Goal: Task Accomplishment & Management: Manage account settings

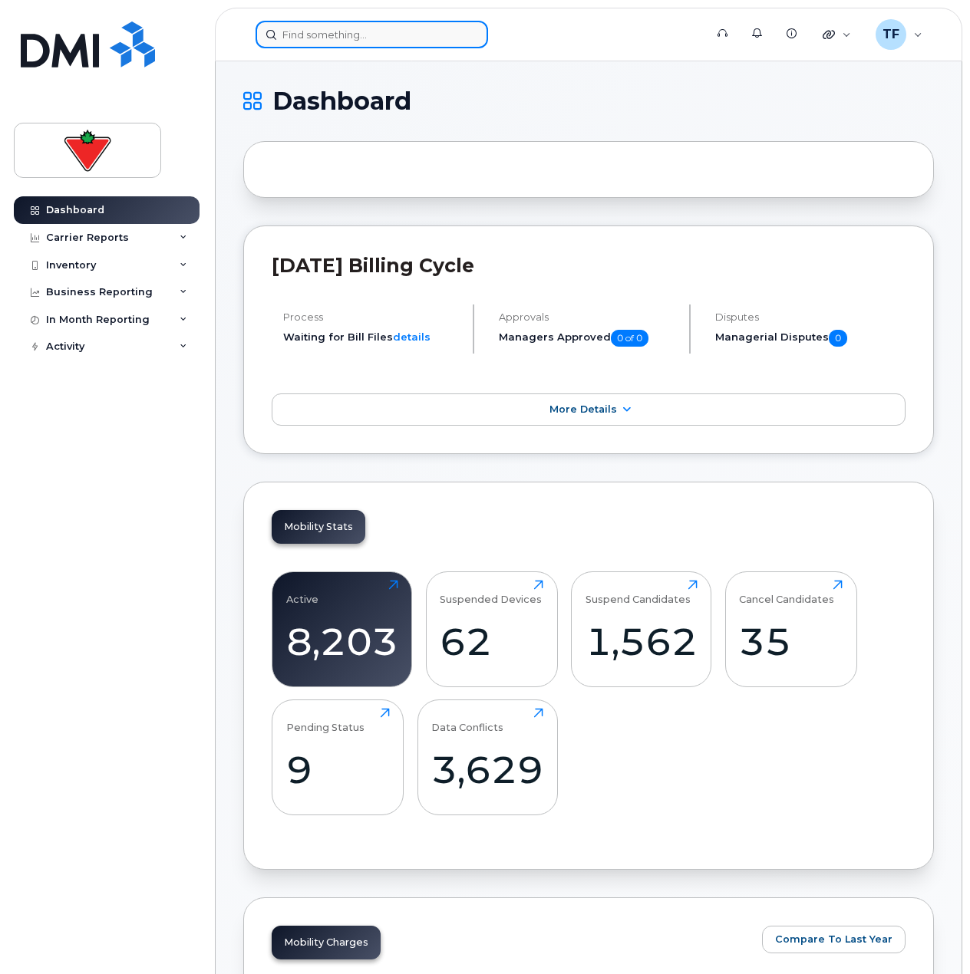
click at [345, 27] on input at bounding box center [372, 35] width 232 height 28
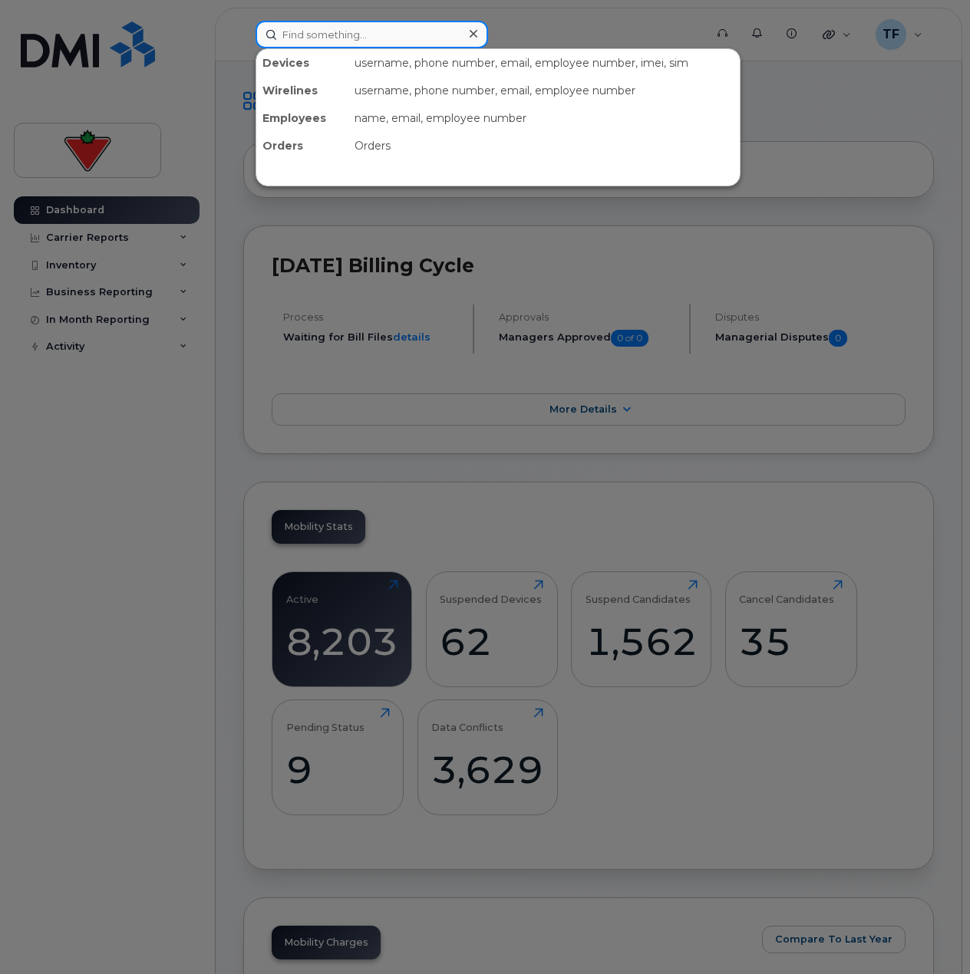
paste input "416-707-2439"
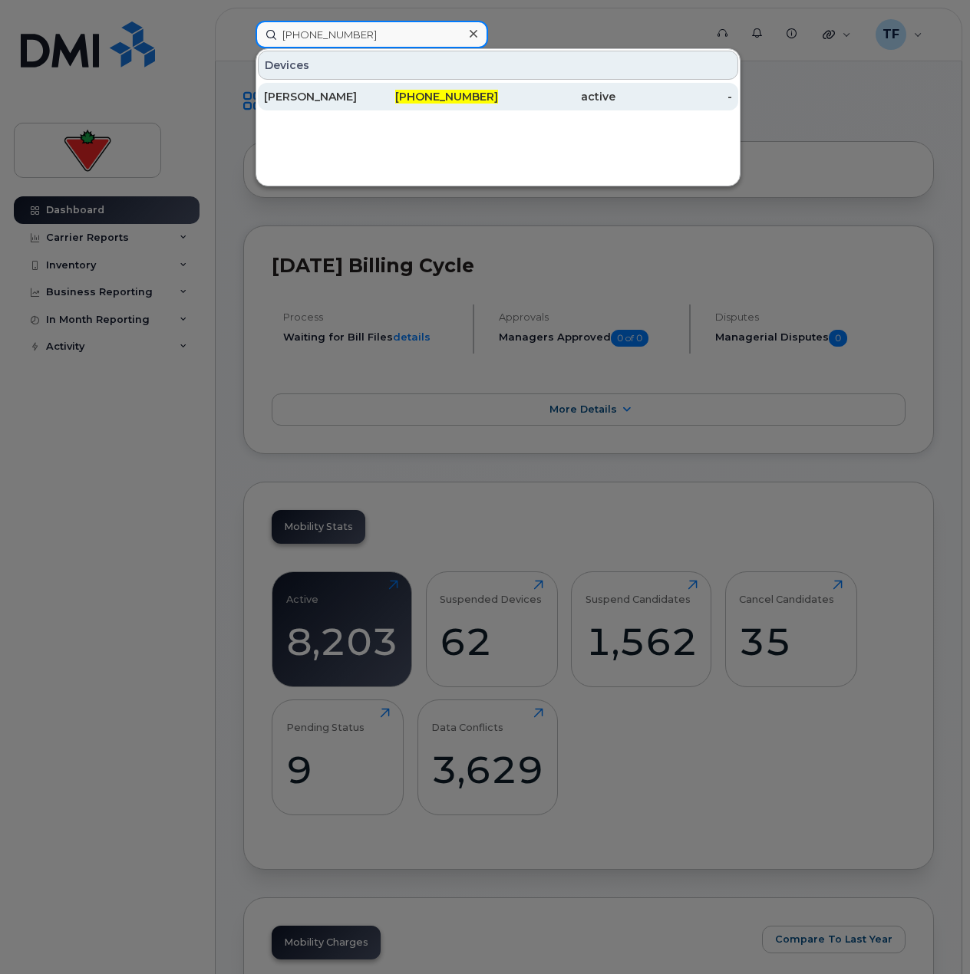
type input "416-707-2439"
click at [387, 92] on div "416-707-2439" at bounding box center [439, 96] width 117 height 15
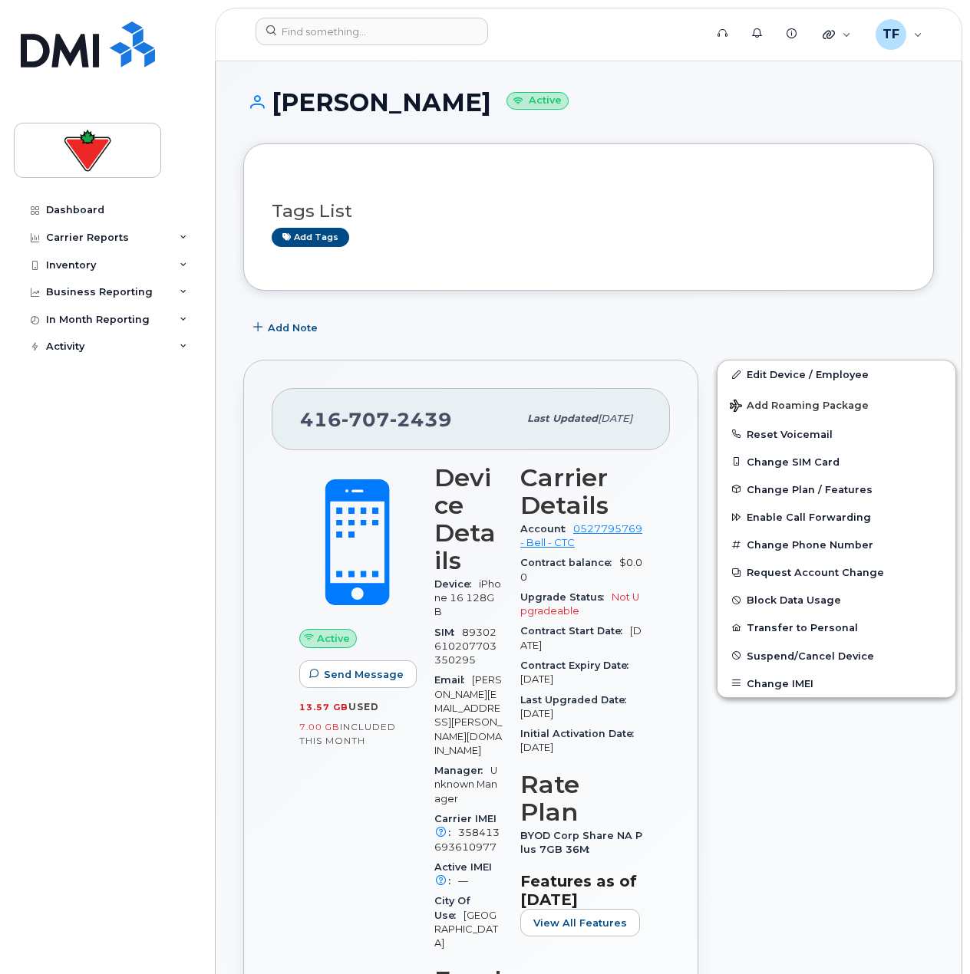
click at [770, 628] on button "Transfer to Personal" at bounding box center [836, 628] width 238 height 28
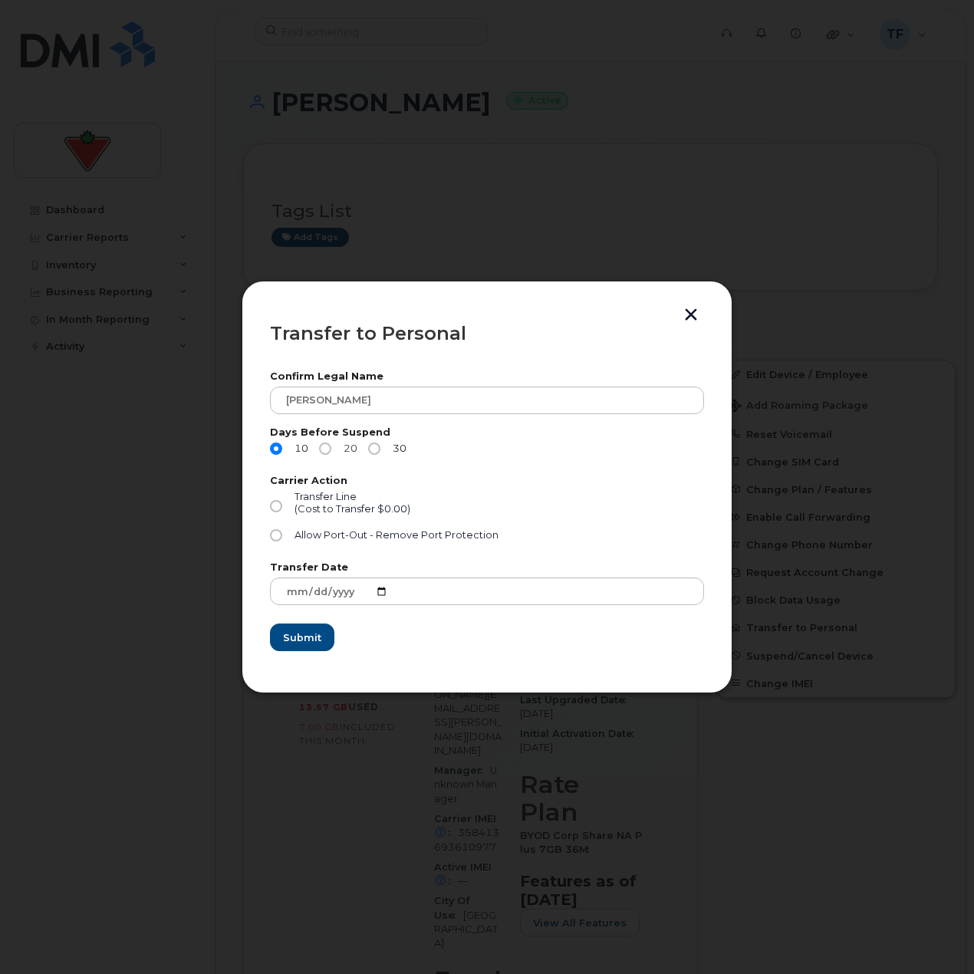
click at [331, 443] on label "20" at bounding box center [338, 449] width 38 height 12
click at [331, 443] on input "20" at bounding box center [325, 449] width 12 height 12
radio input "true"
click at [276, 506] on input "Transfer Line (Cost to Transfer $0.00)" at bounding box center [276, 506] width 12 height 12
radio input "true"
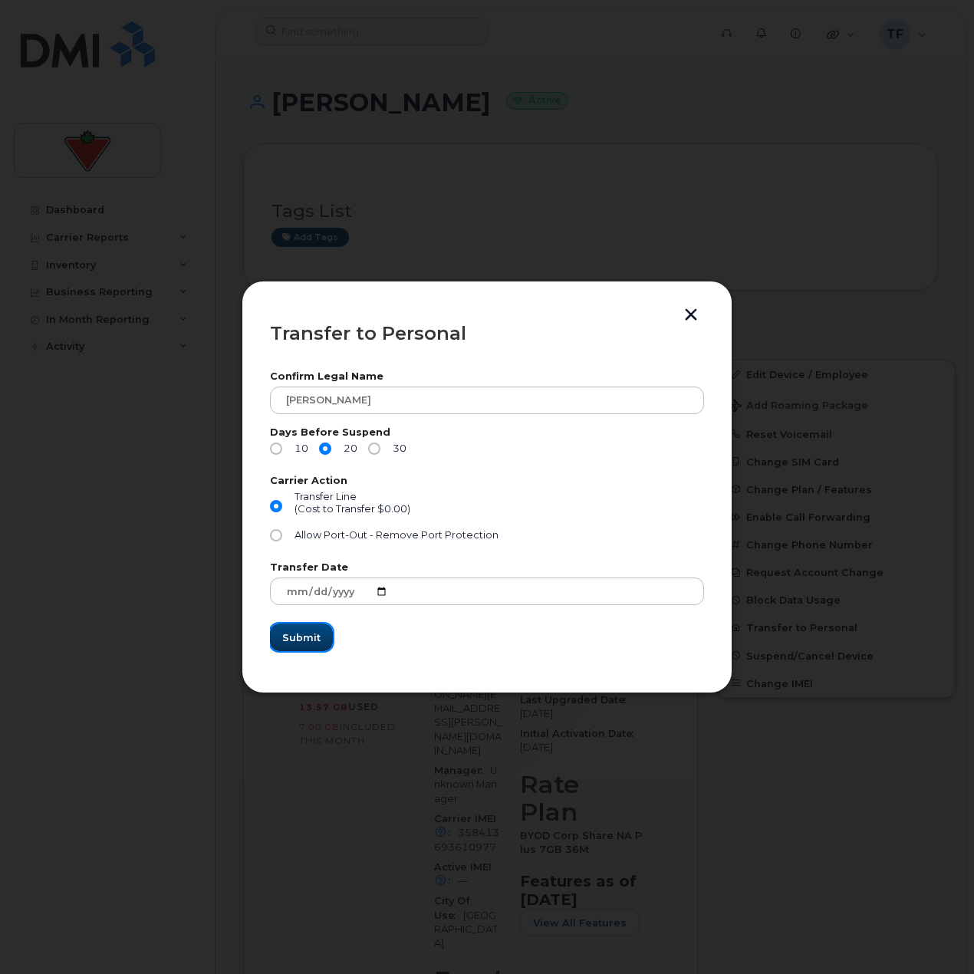
click at [291, 647] on button "Submit" at bounding box center [301, 638] width 63 height 28
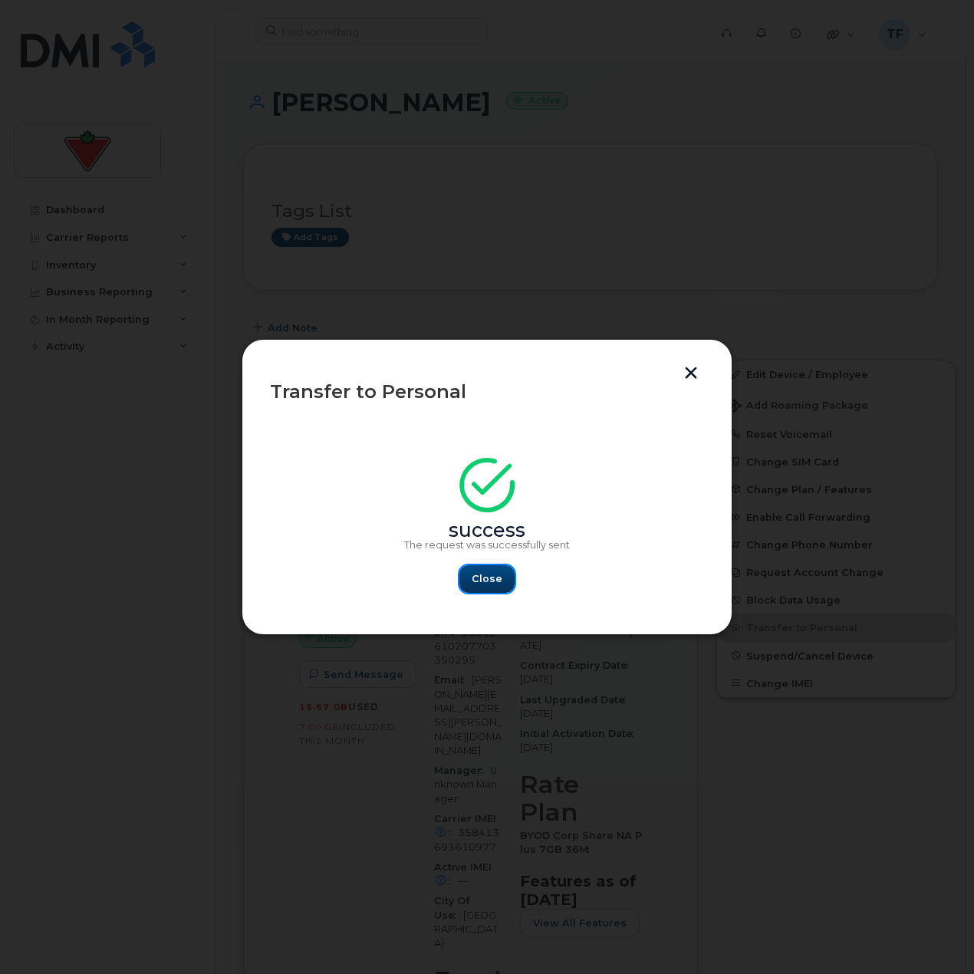
click at [474, 584] on span "Close" at bounding box center [487, 579] width 31 height 15
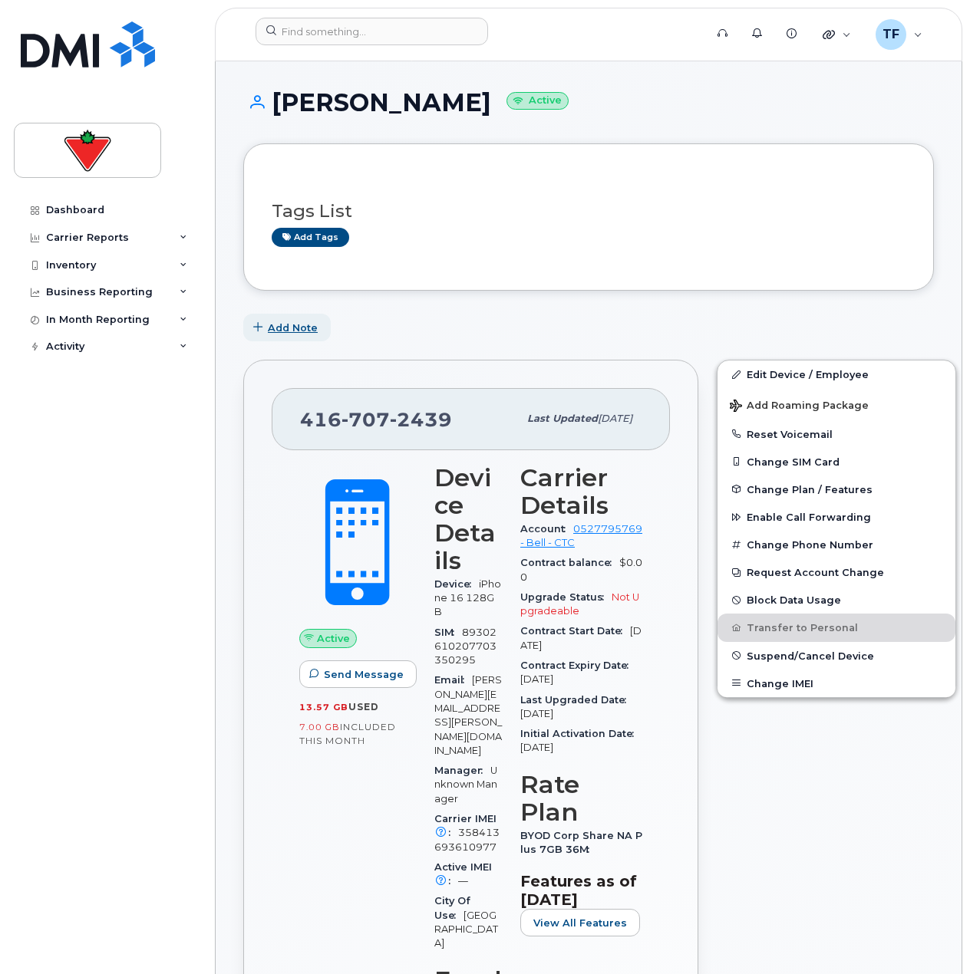
click at [305, 338] on button "Add Note" at bounding box center [286, 328] width 87 height 28
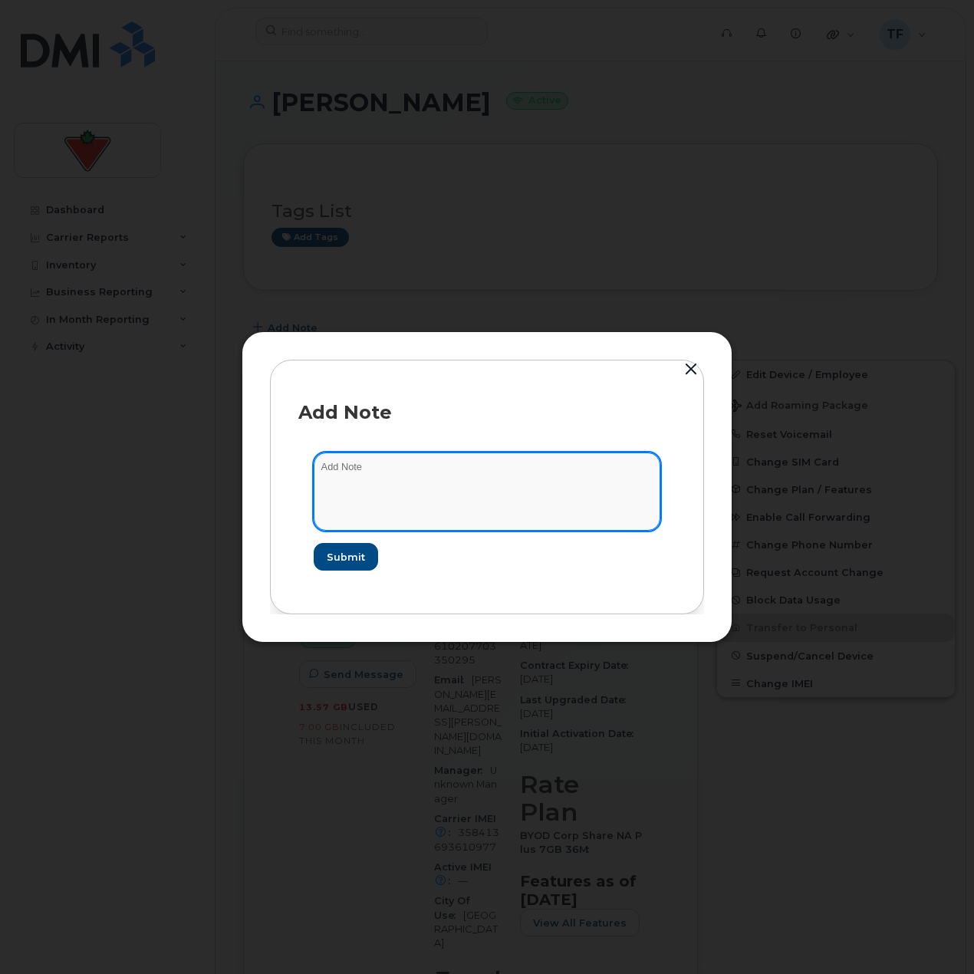
click at [402, 486] on textarea at bounding box center [487, 492] width 347 height 78
type textarea "Submitted request for TOR"
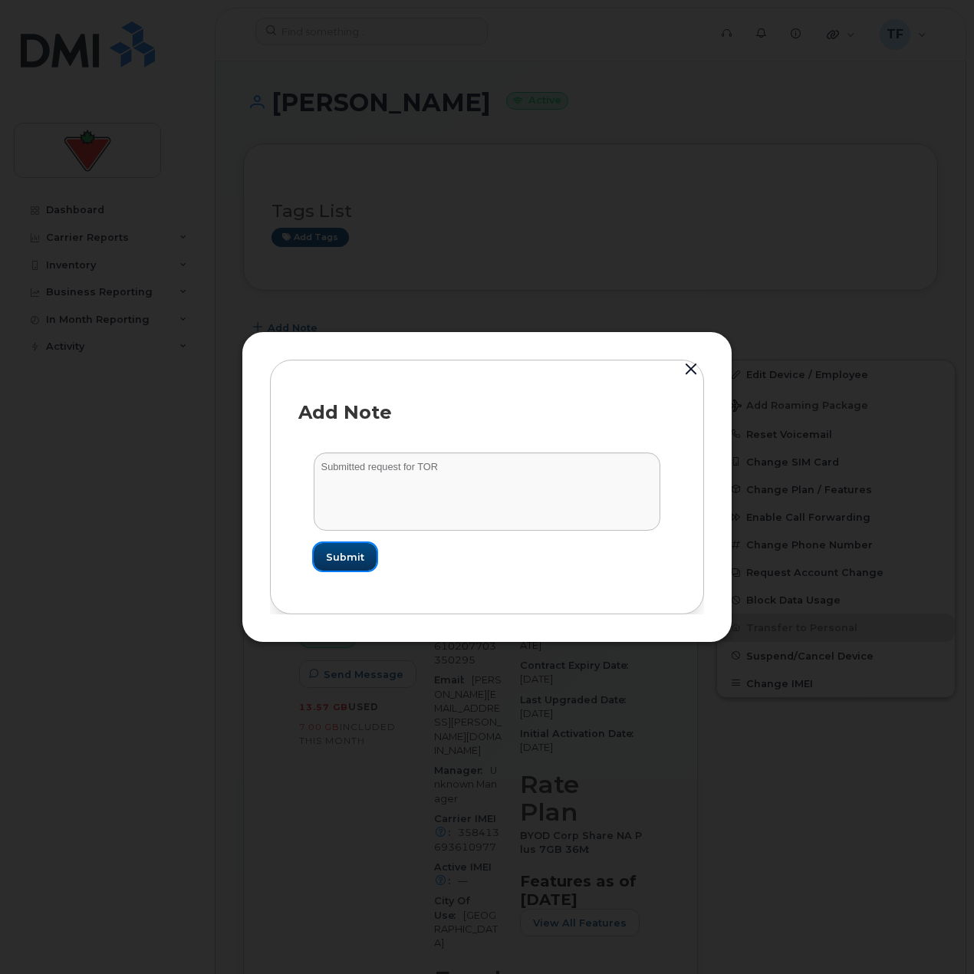
click at [372, 554] on button "Submit" at bounding box center [345, 557] width 63 height 28
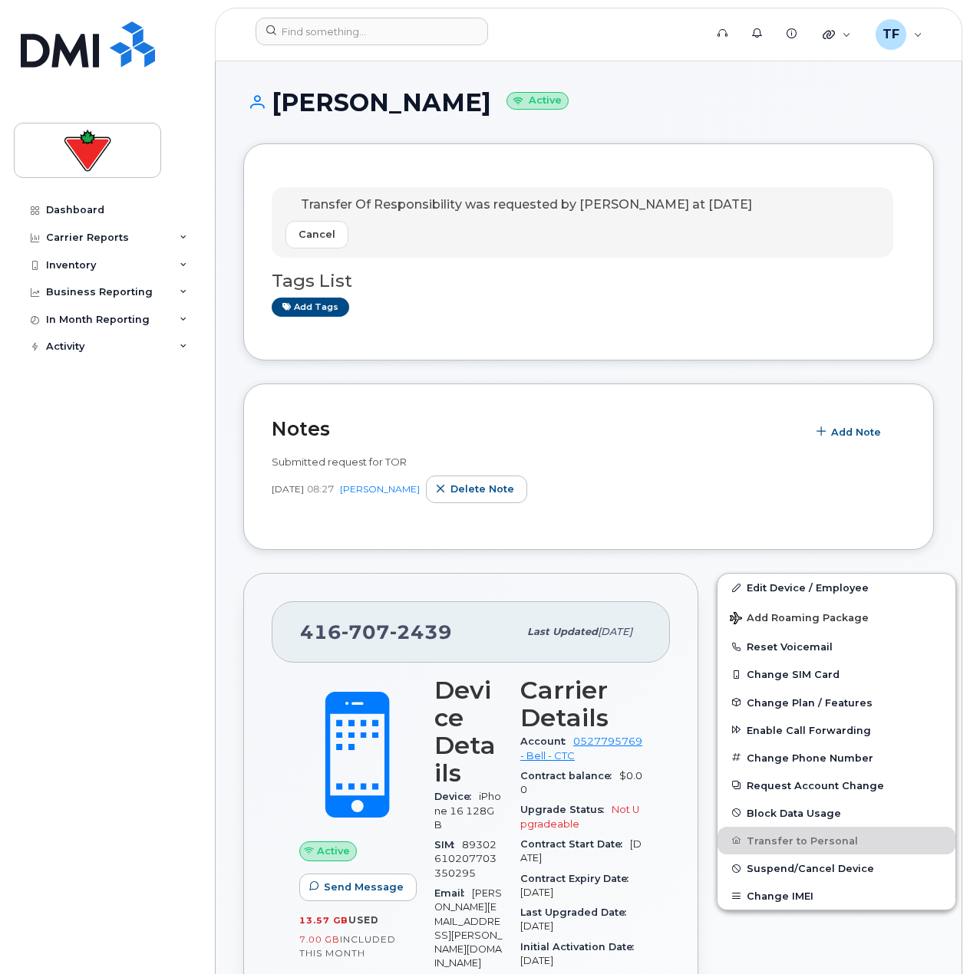
click at [639, 292] on div "Tags List Add tags" at bounding box center [589, 287] width 634 height 59
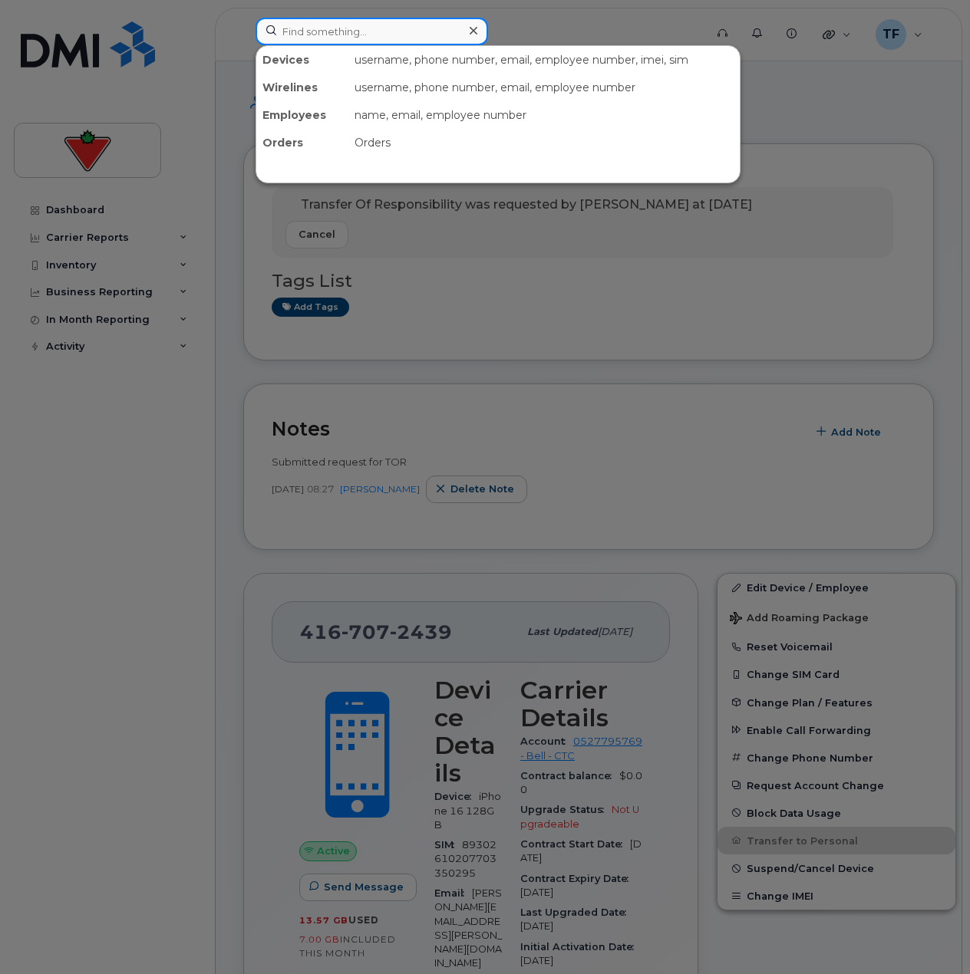
click at [330, 25] on input at bounding box center [372, 32] width 232 height 28
paste input "437-433-3672"
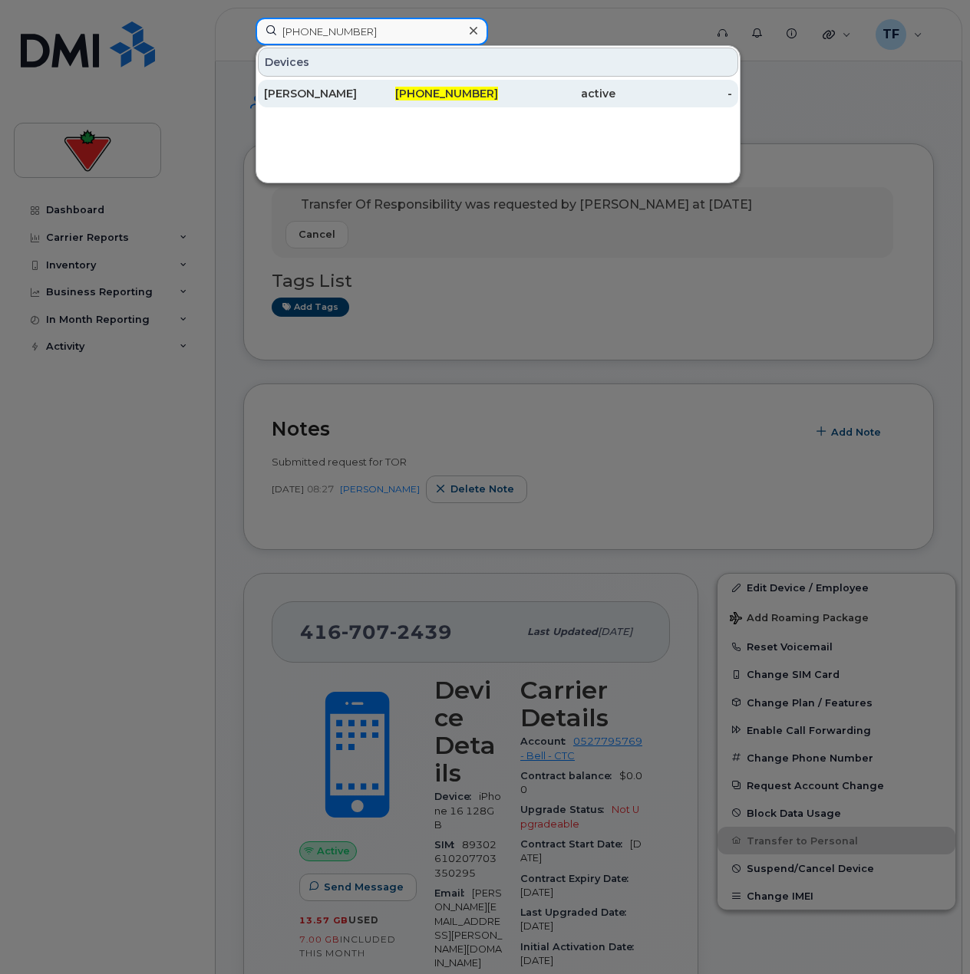
type input "437-433-3672"
click at [336, 88] on div "Eilish Mcleod" at bounding box center [322, 93] width 117 height 15
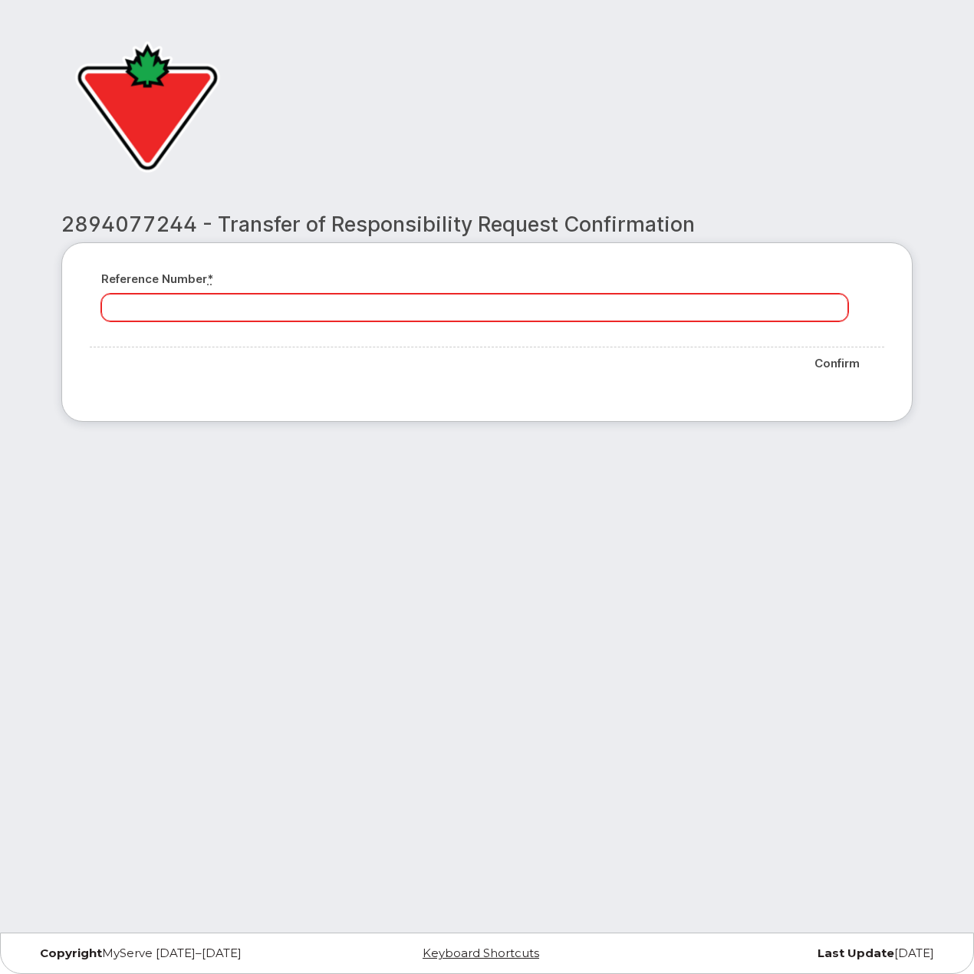
click at [230, 310] on input "Reference number *" at bounding box center [474, 308] width 747 height 28
type input "confirmed as per Chad"
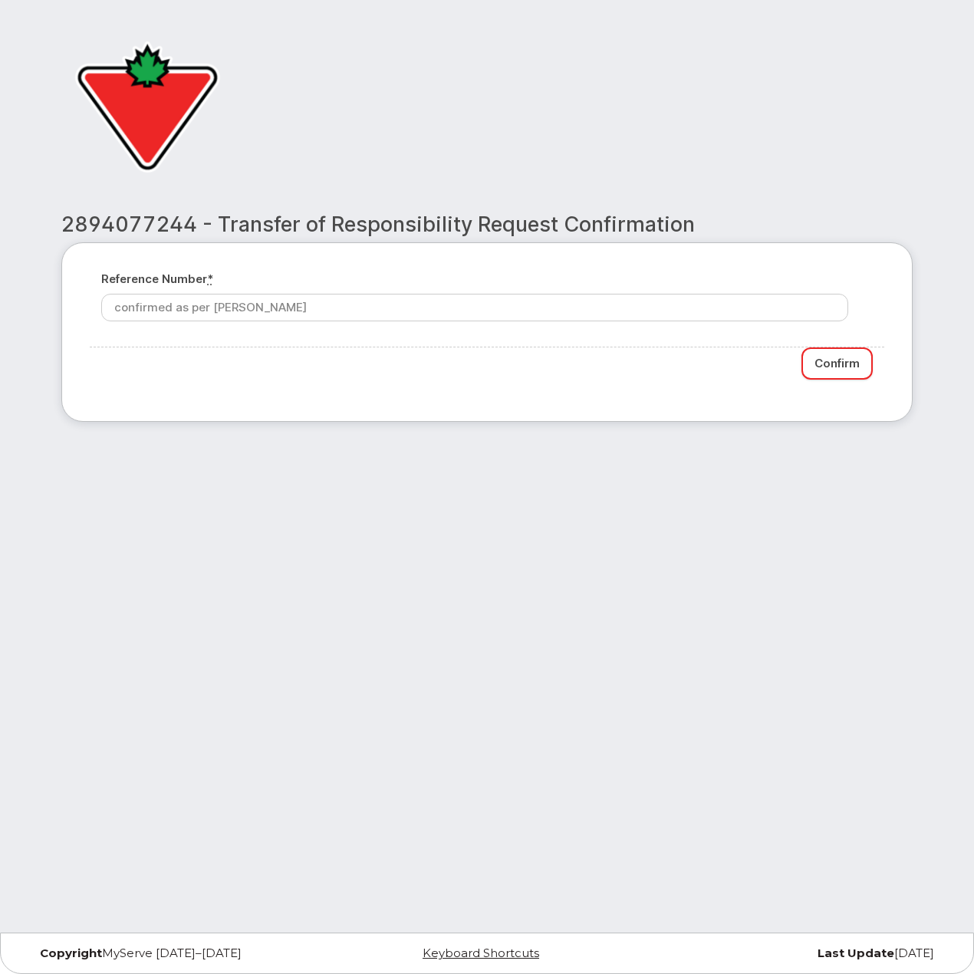
click at [831, 372] on input "Confirm" at bounding box center [837, 364] width 71 height 33
type input "Please wait..."
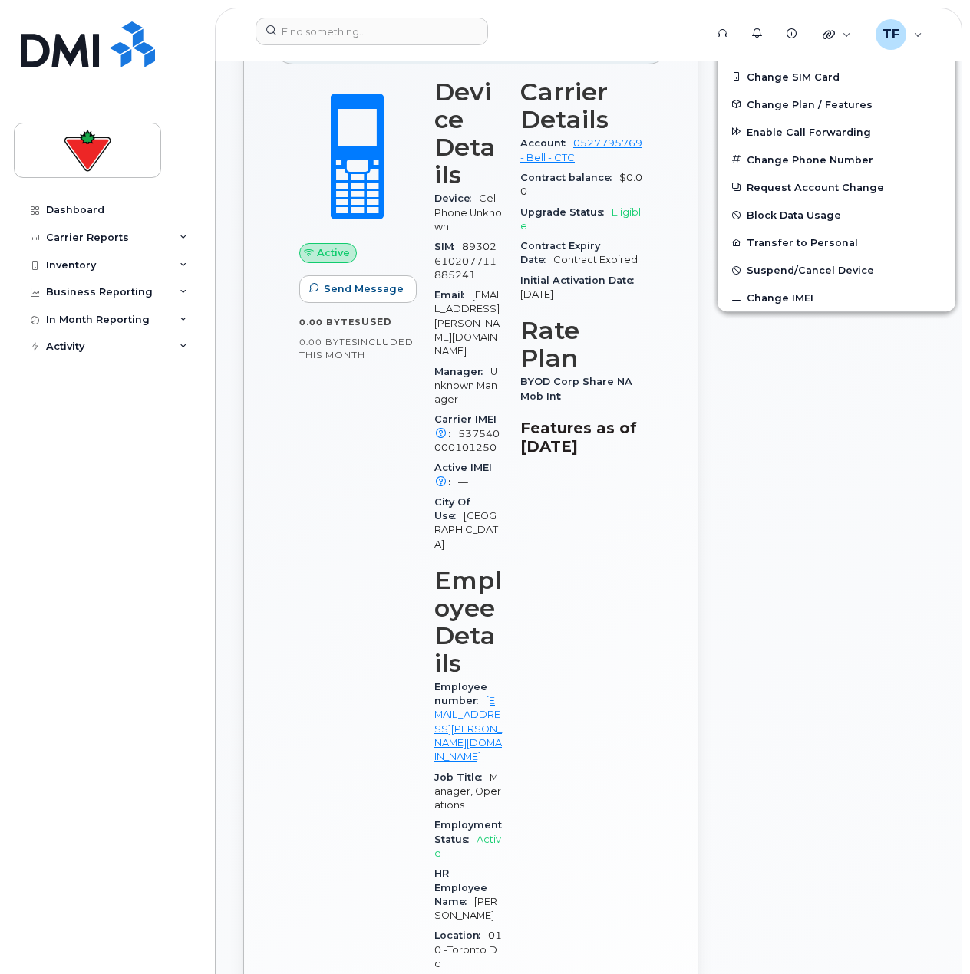
scroll to position [614, 0]
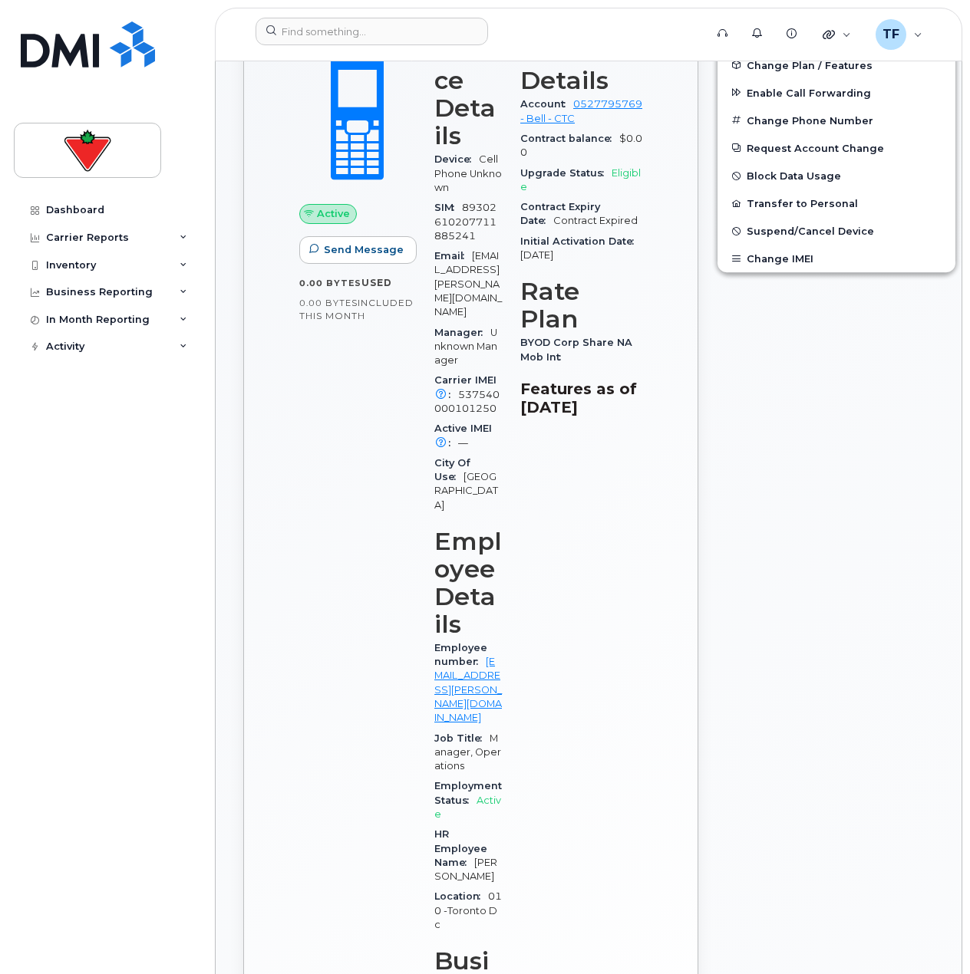
click at [737, 553] on div "Edit Device / Employee Add Roaming Package Reset Voicemail Change SIM Card Chan…" at bounding box center [836, 574] width 258 height 1297
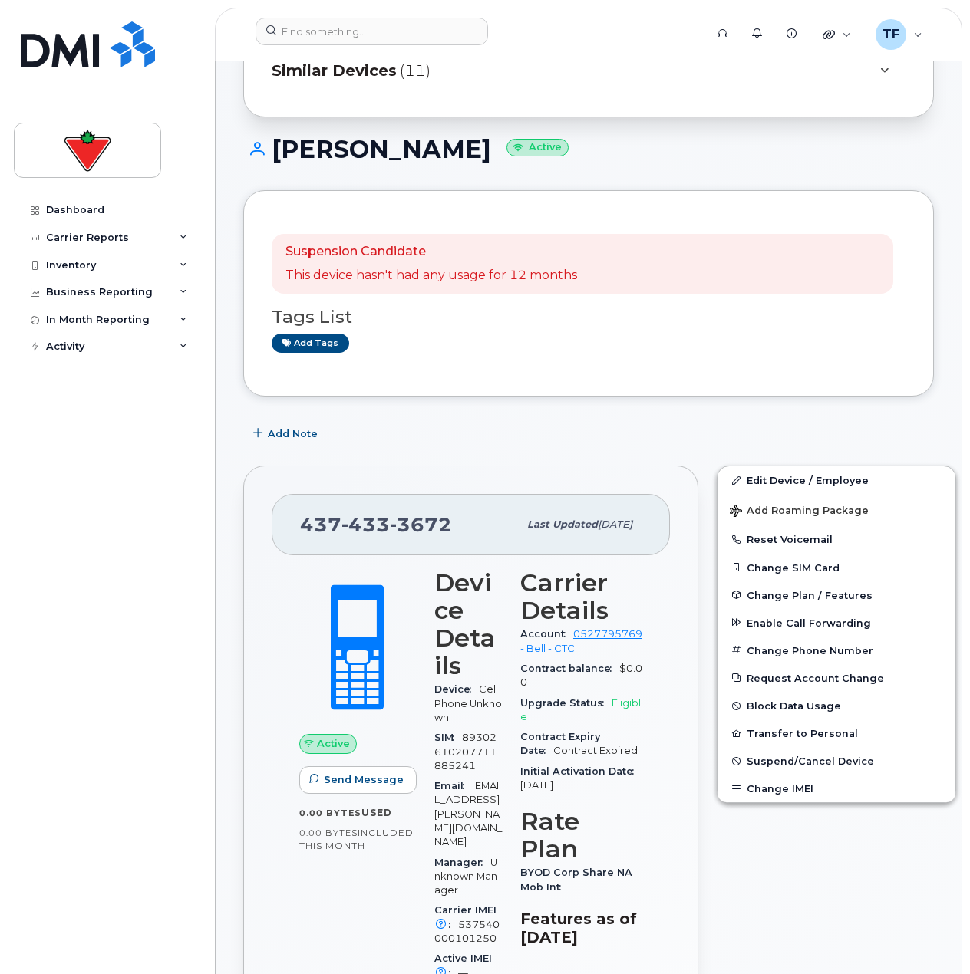
scroll to position [0, 0]
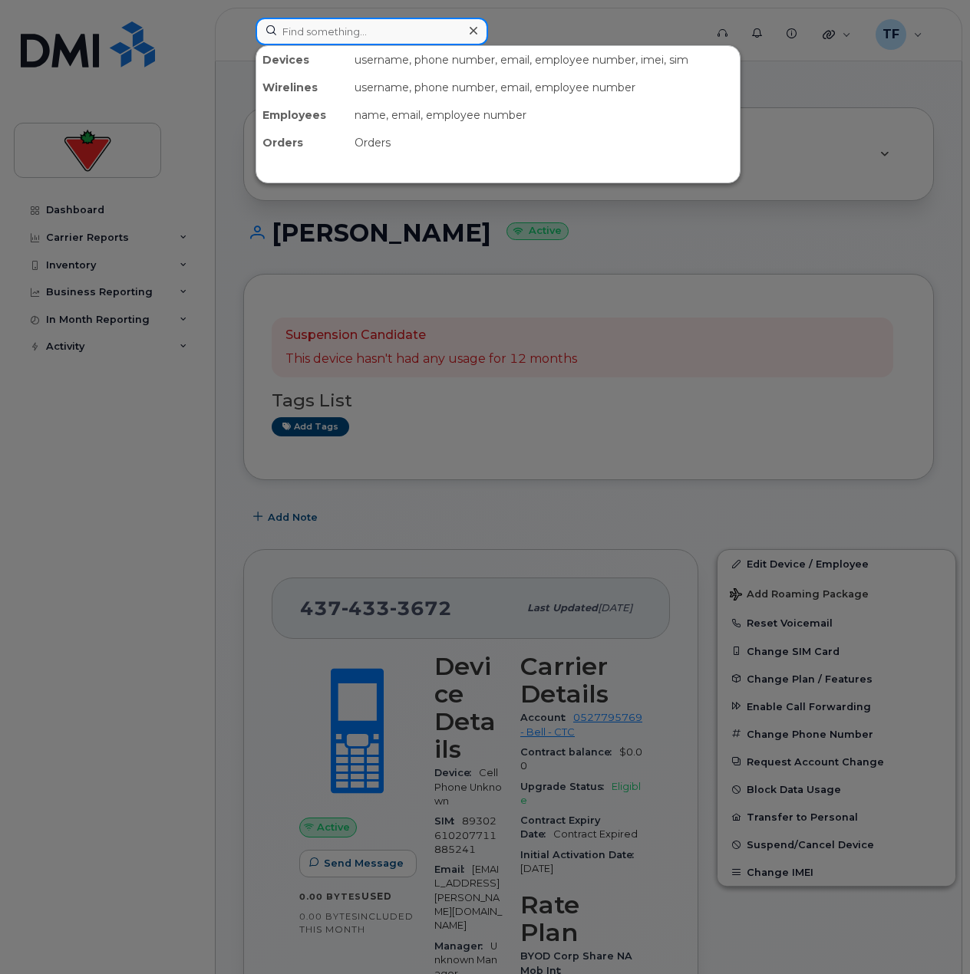
click at [308, 37] on input at bounding box center [372, 32] width 232 height 28
paste input "416-779-6054"
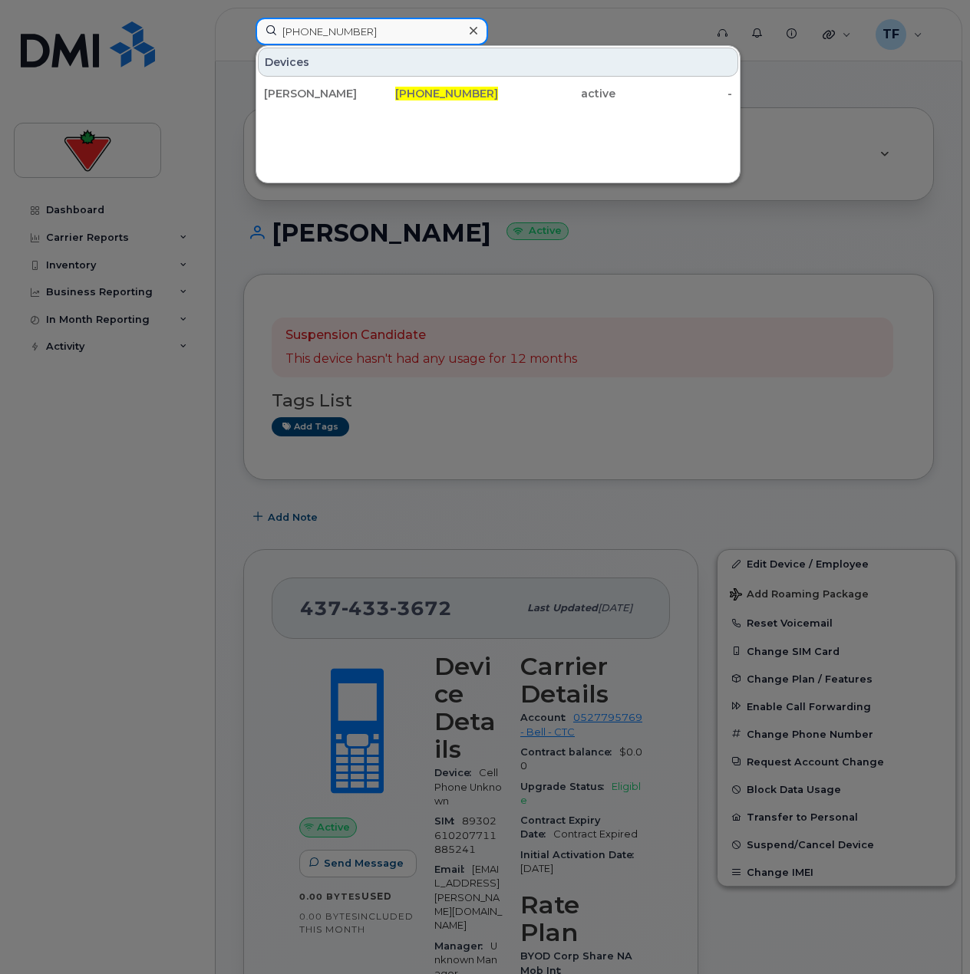
type input "416-779-6054"
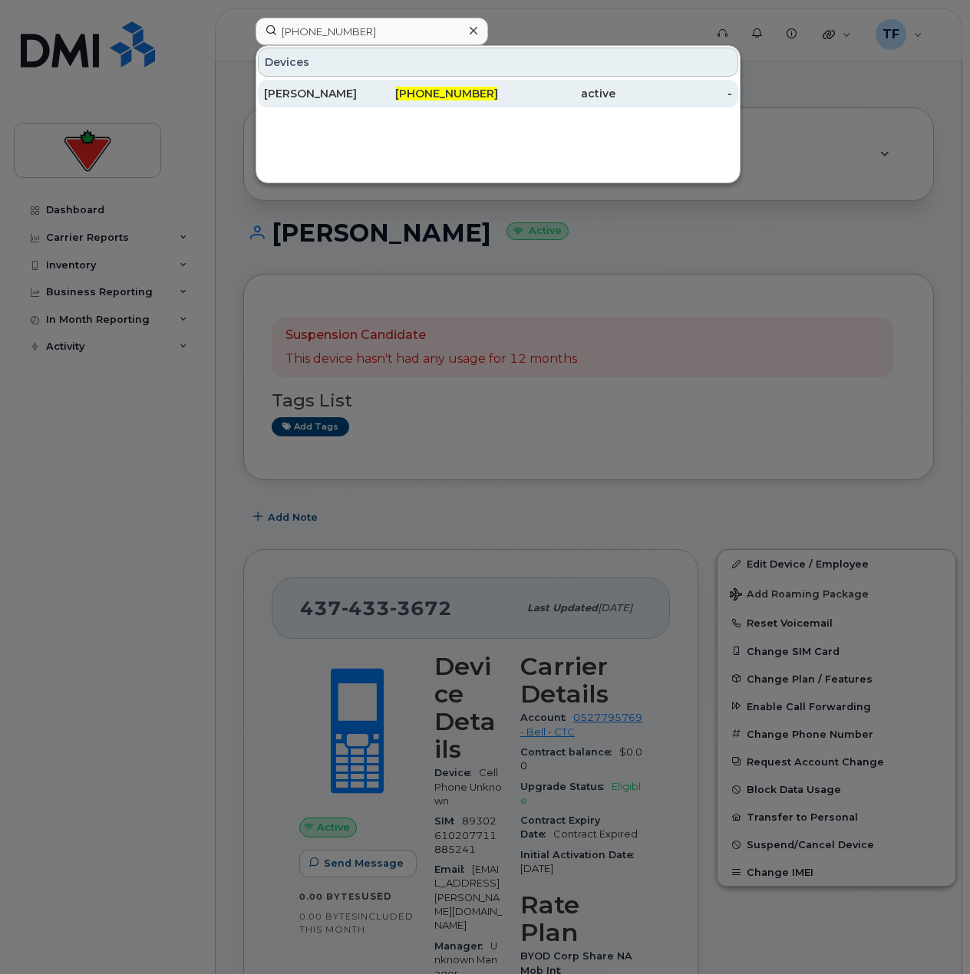
click at [334, 87] on div "[PERSON_NAME]" at bounding box center [322, 93] width 117 height 15
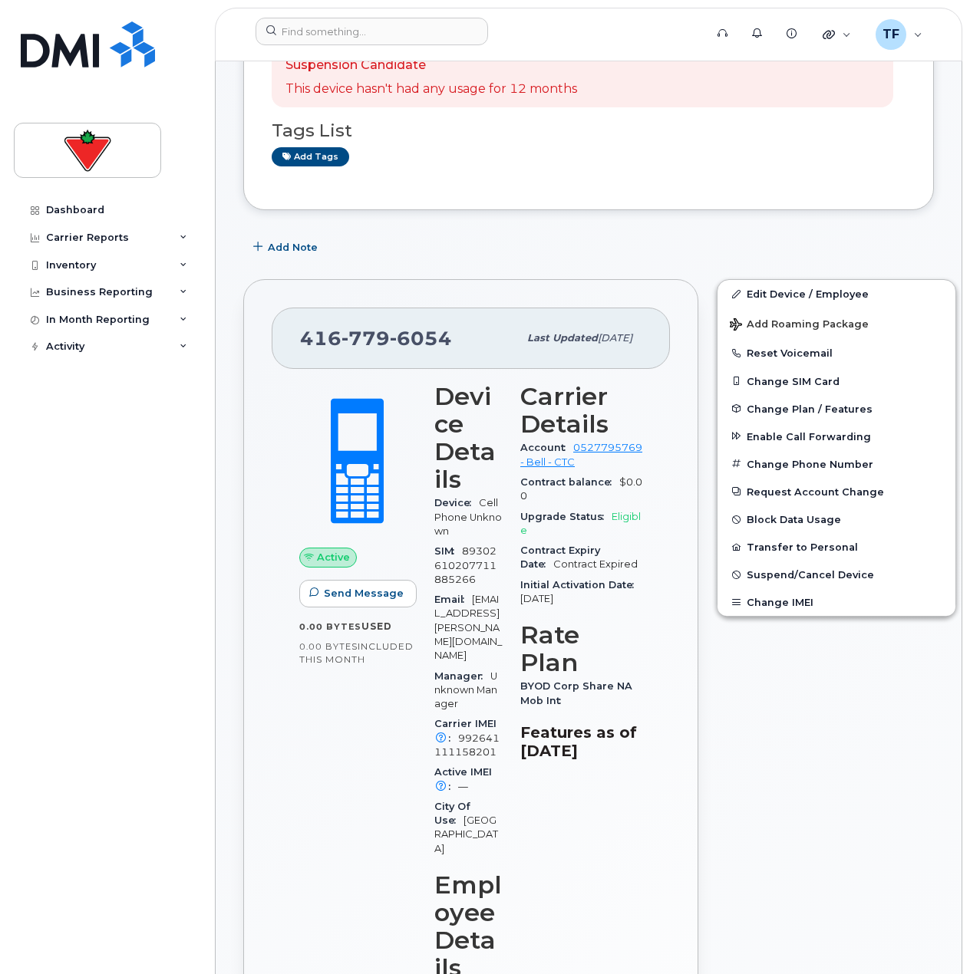
scroll to position [307, 0]
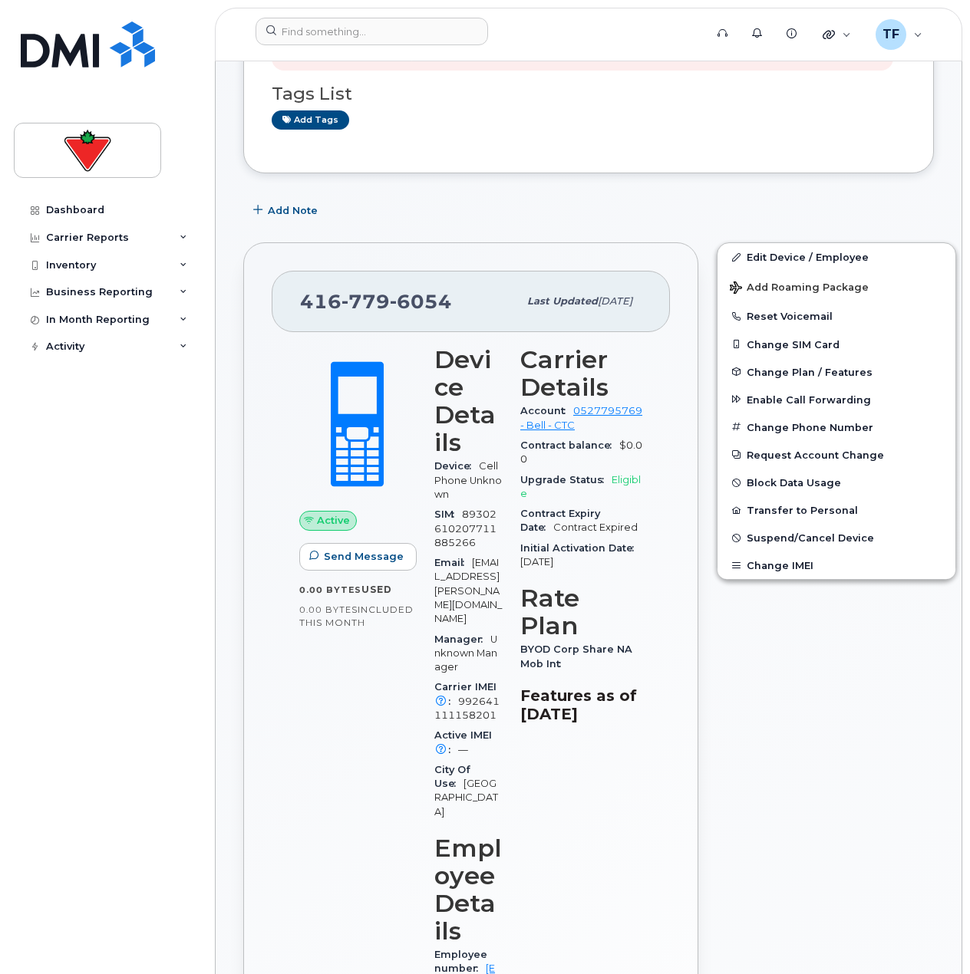
click at [770, 743] on div "Edit Device / Employee Add Roaming Package Reset Voicemail Change SIM Card Chan…" at bounding box center [836, 881] width 258 height 1297
click at [204, 689] on div "Dashboard Carrier Reports Monthly Billing Data Daily Data Pooling Data Behavior…" at bounding box center [104, 487] width 208 height 974
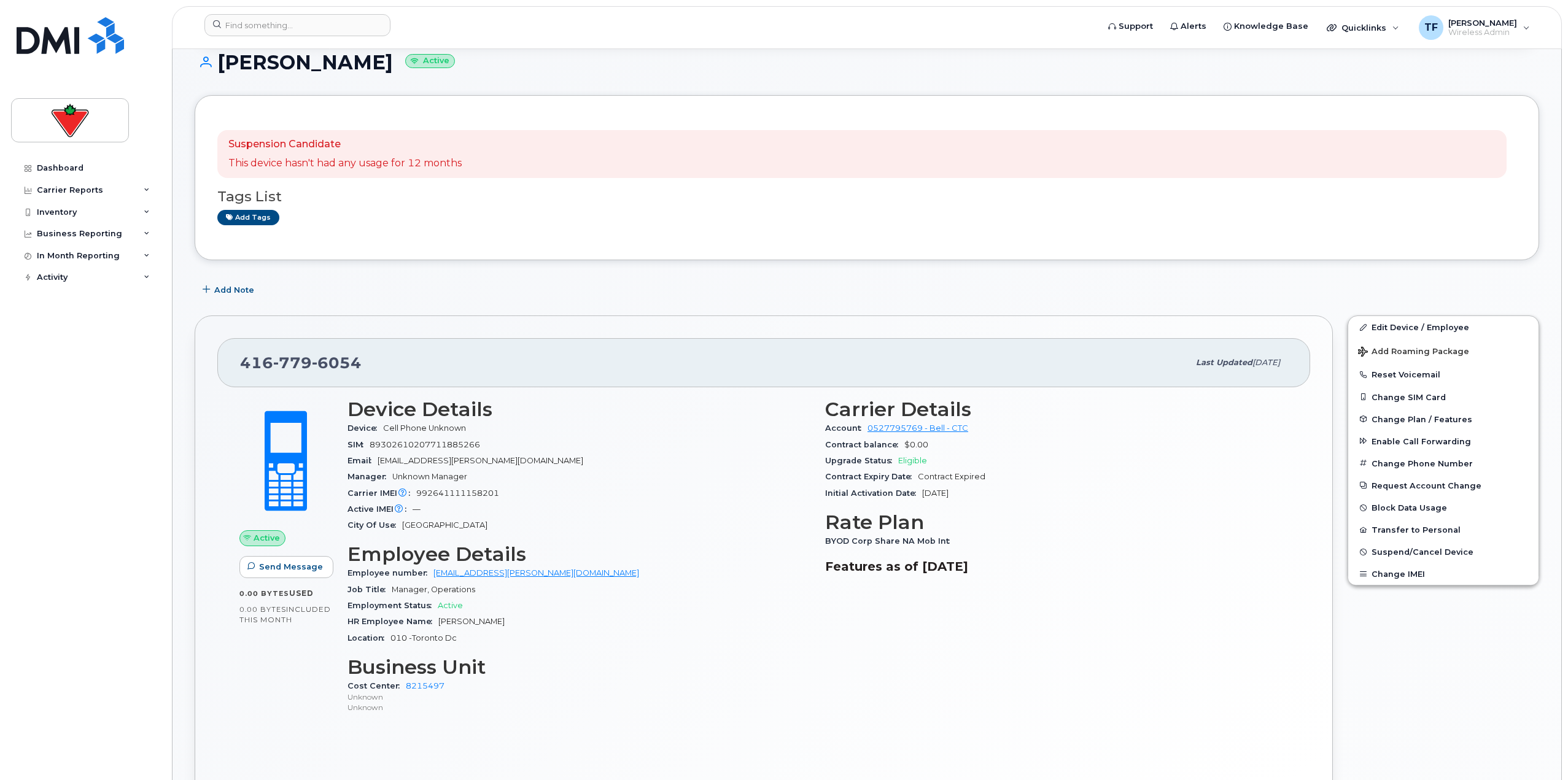
scroll to position [122, 0]
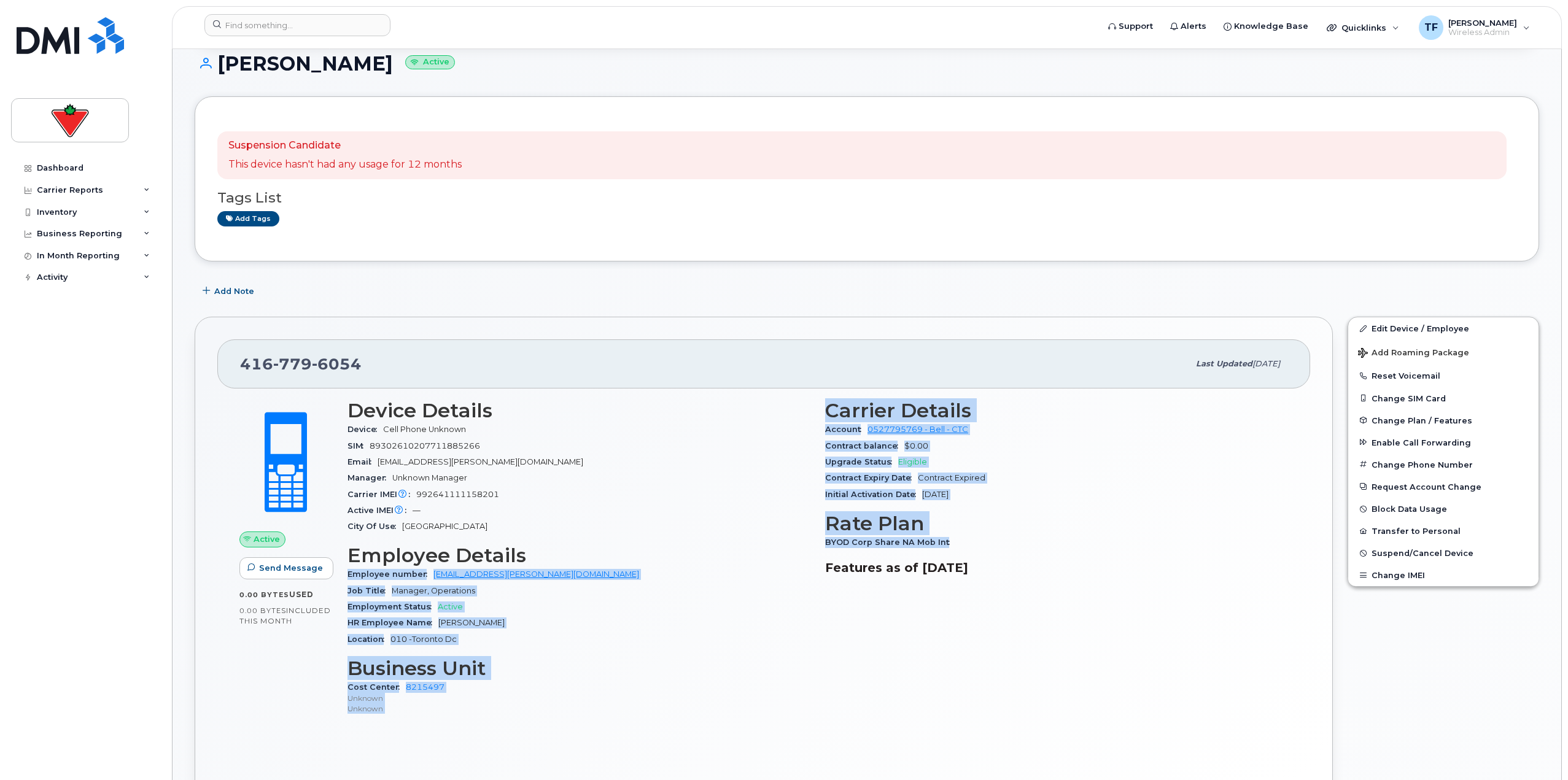
drag, startPoint x: 944, startPoint y: 542, endPoint x: 817, endPoint y: 542, distance: 127.0
click at [775, 542] on div "Device Details Device Cell Phone Unknown SIM 89302610207711885266 Email Eilish.…" at bounding box center [818, 562] width 955 height 342
click at [775, 562] on h3 "Employee Details" at bounding box center [578, 556] width 463 height 22
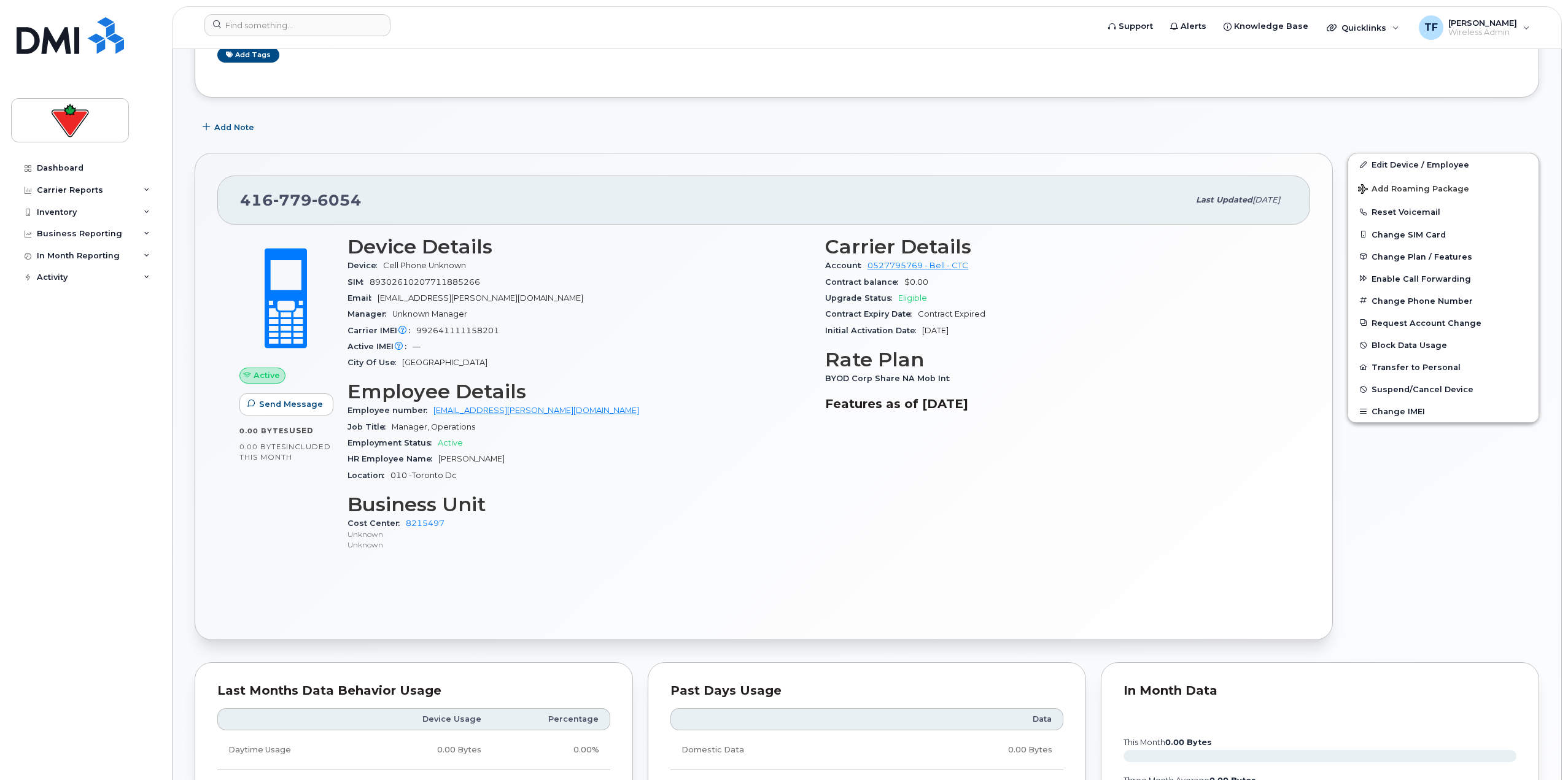
scroll to position [307, 0]
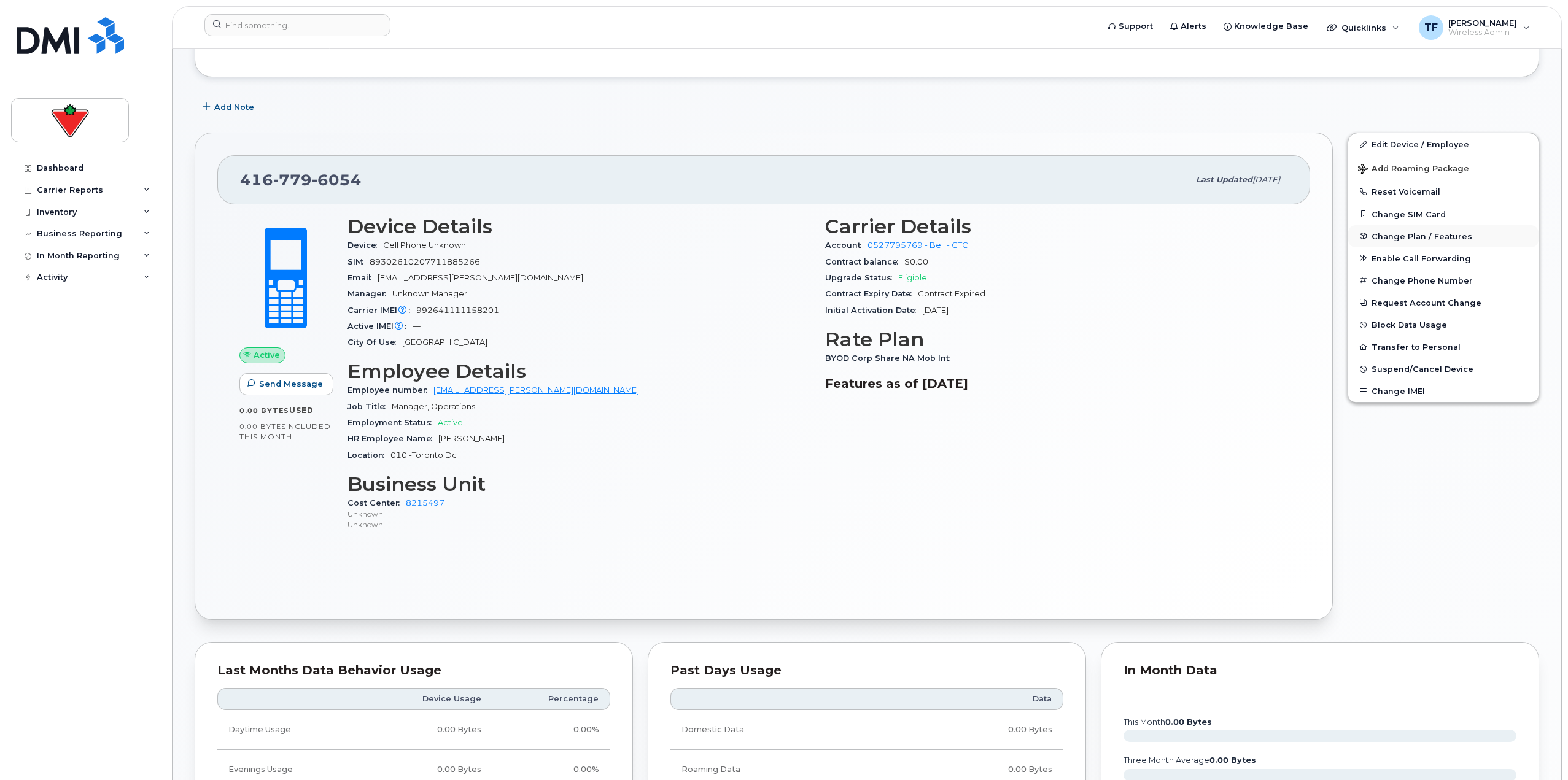
click at [775, 233] on span "Change Plan / Features" at bounding box center [1422, 236] width 101 height 10
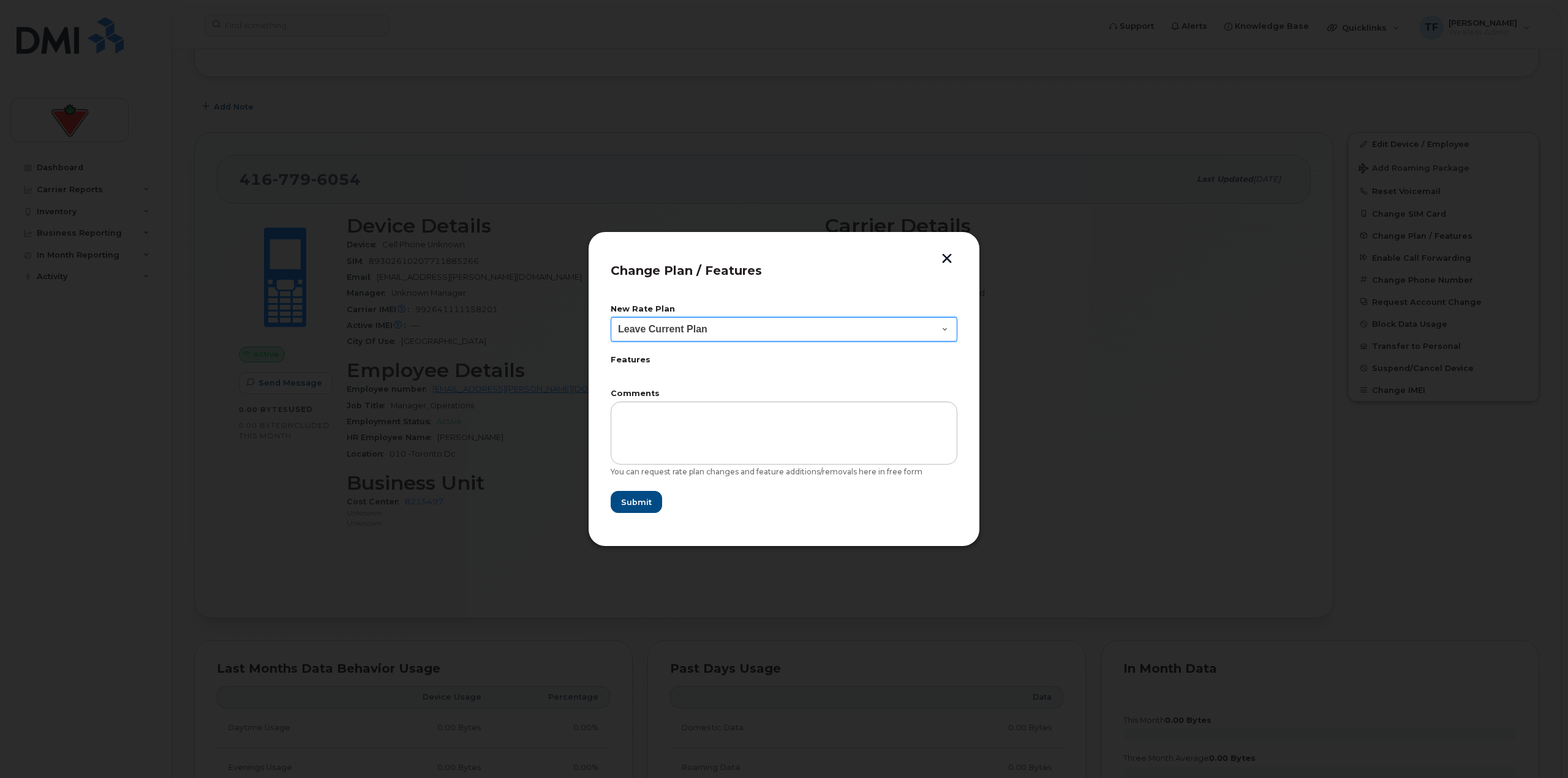
click at [774, 325] on select "Leave Current Plan BYOD Corp Smartshare 25 Corp Smartshare 30" at bounding box center [784, 329] width 346 height 25
click at [774, 256] on button "button" at bounding box center [947, 260] width 18 height 13
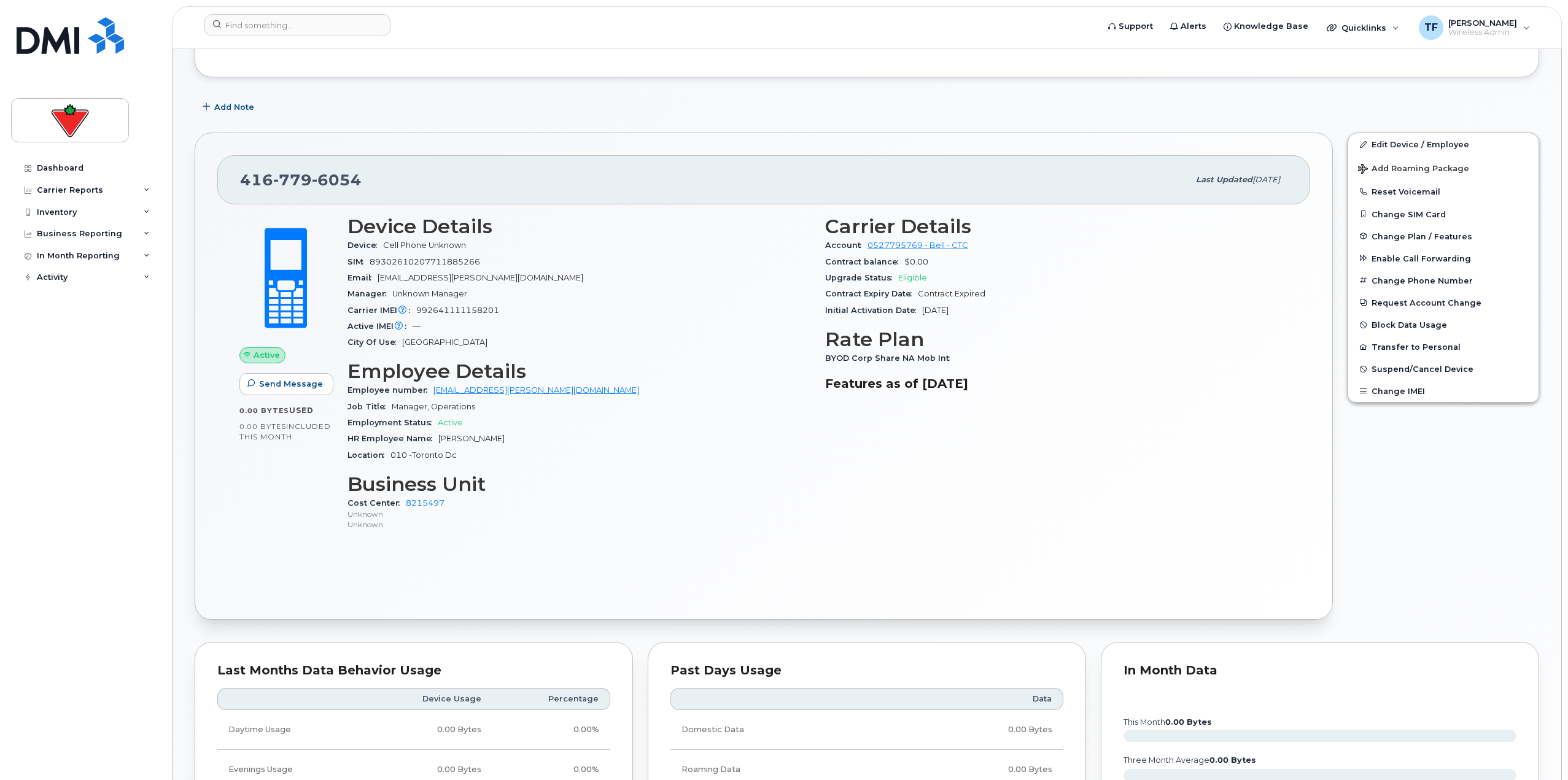
click at [775, 361] on span "BYOD Corp Share NA Mob Int" at bounding box center [890, 358] width 130 height 10
drag, startPoint x: 831, startPoint y: 360, endPoint x: 952, endPoint y: 364, distance: 121.1
click at [775, 364] on div "BYOD Corp Share NA Mob Int" at bounding box center [1056, 358] width 463 height 16
drag, startPoint x: 954, startPoint y: 359, endPoint x: 824, endPoint y: 358, distance: 130.0
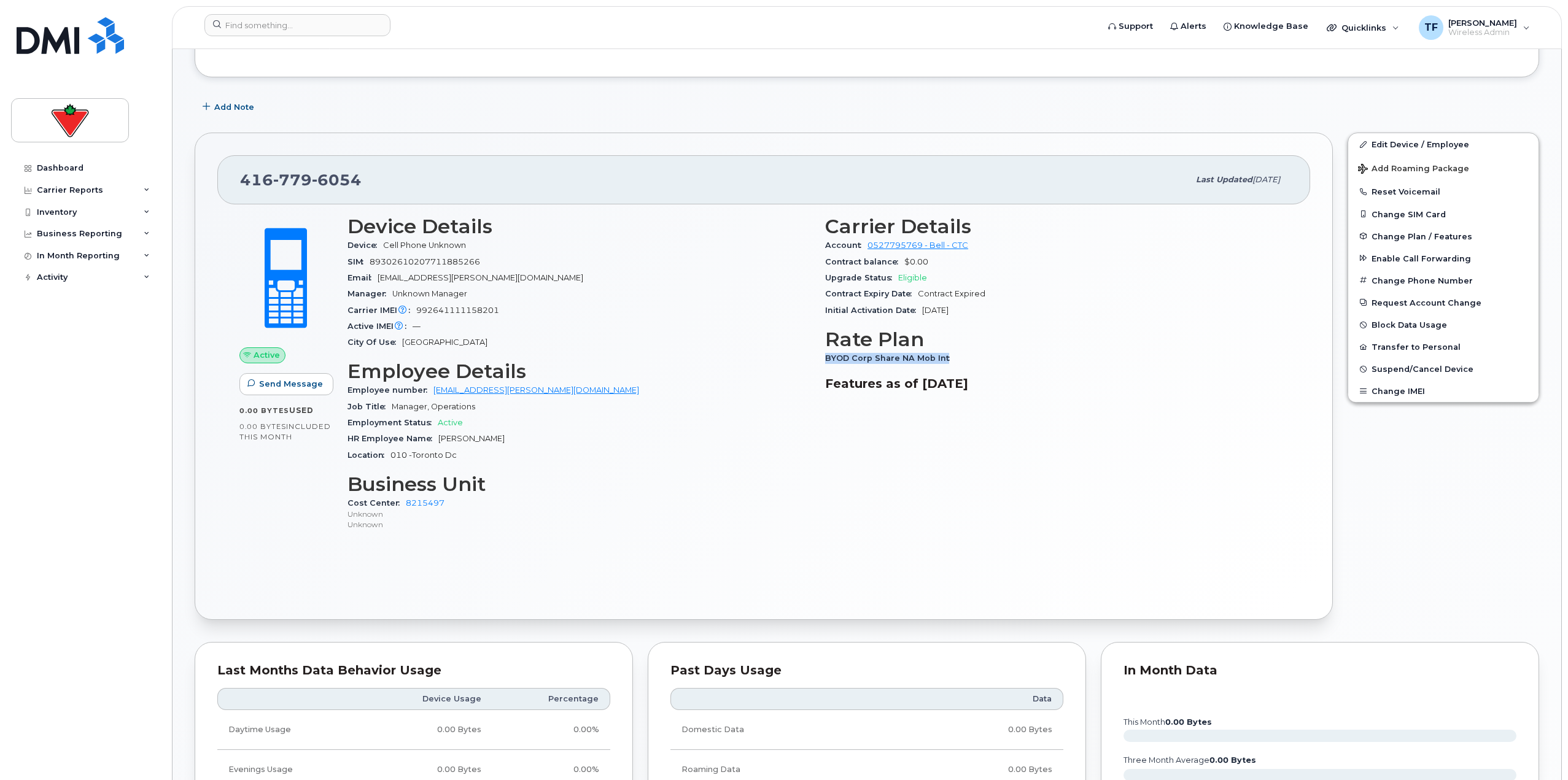
click at [775, 358] on div "Carrier Details Account 0527795769 - Bell - CTC Contract balance $0.00 Upgrade …" at bounding box center [1056, 378] width 478 height 342
click at [638, 413] on div "Job Title Manager, Operations" at bounding box center [578, 407] width 463 height 16
drag, startPoint x: 1006, startPoint y: 294, endPoint x: 871, endPoint y: 296, distance: 135.0
click at [775, 289] on div "Contract Expiry Date Contract Expired" at bounding box center [1056, 294] width 463 height 16
click at [669, 321] on div "Active IMEI Active IMEI is refreshed daily with a delay of up to 48 hours follo…" at bounding box center [578, 326] width 463 height 16
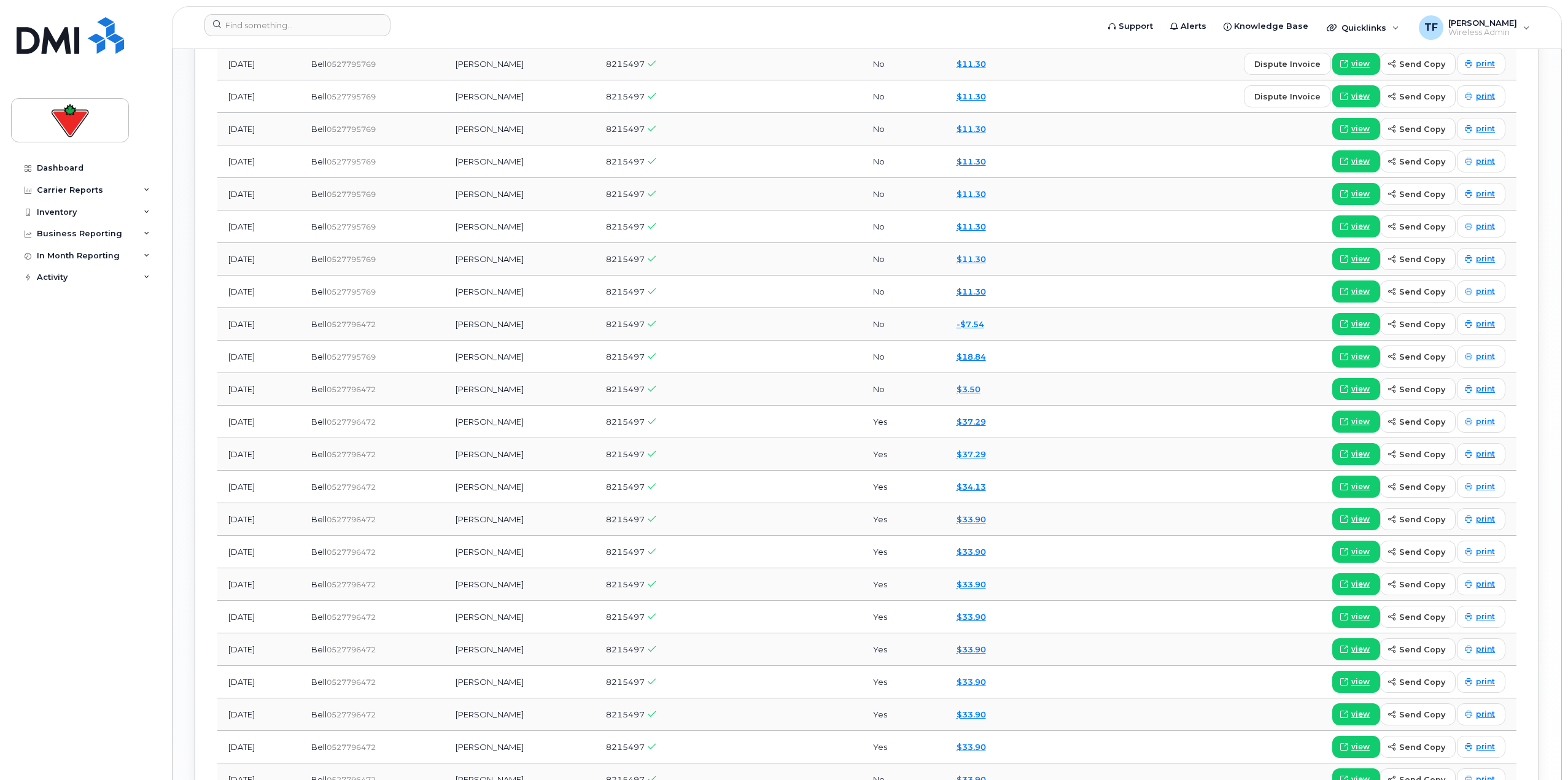
scroll to position [1112, 0]
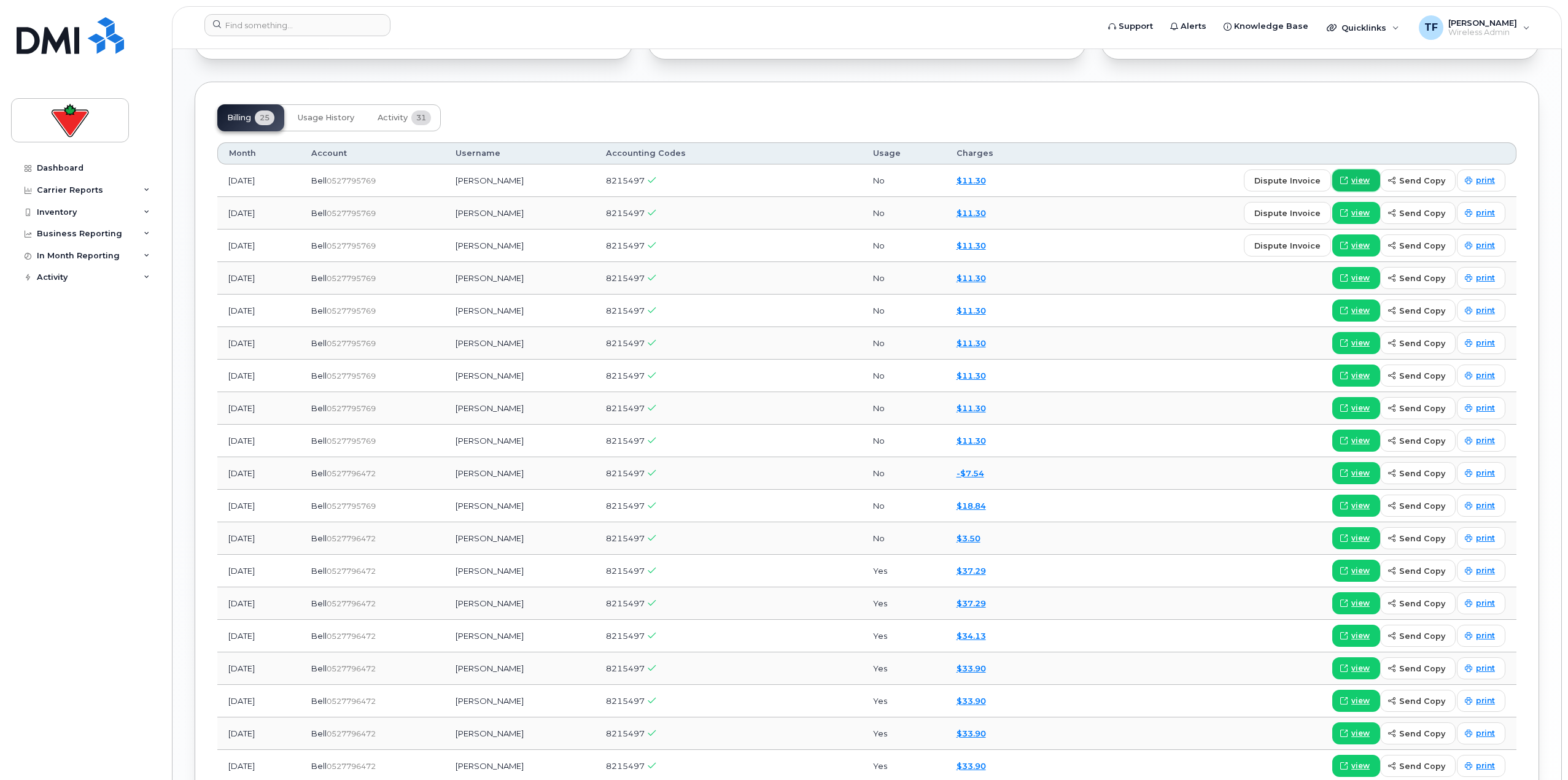
click at [775, 178] on span "view" at bounding box center [1360, 181] width 18 height 11
click at [55, 475] on div "Dashboard Carrier Reports Monthly Billing Data Daily Data Pooling Data Behavior…" at bounding box center [87, 459] width 152 height 605
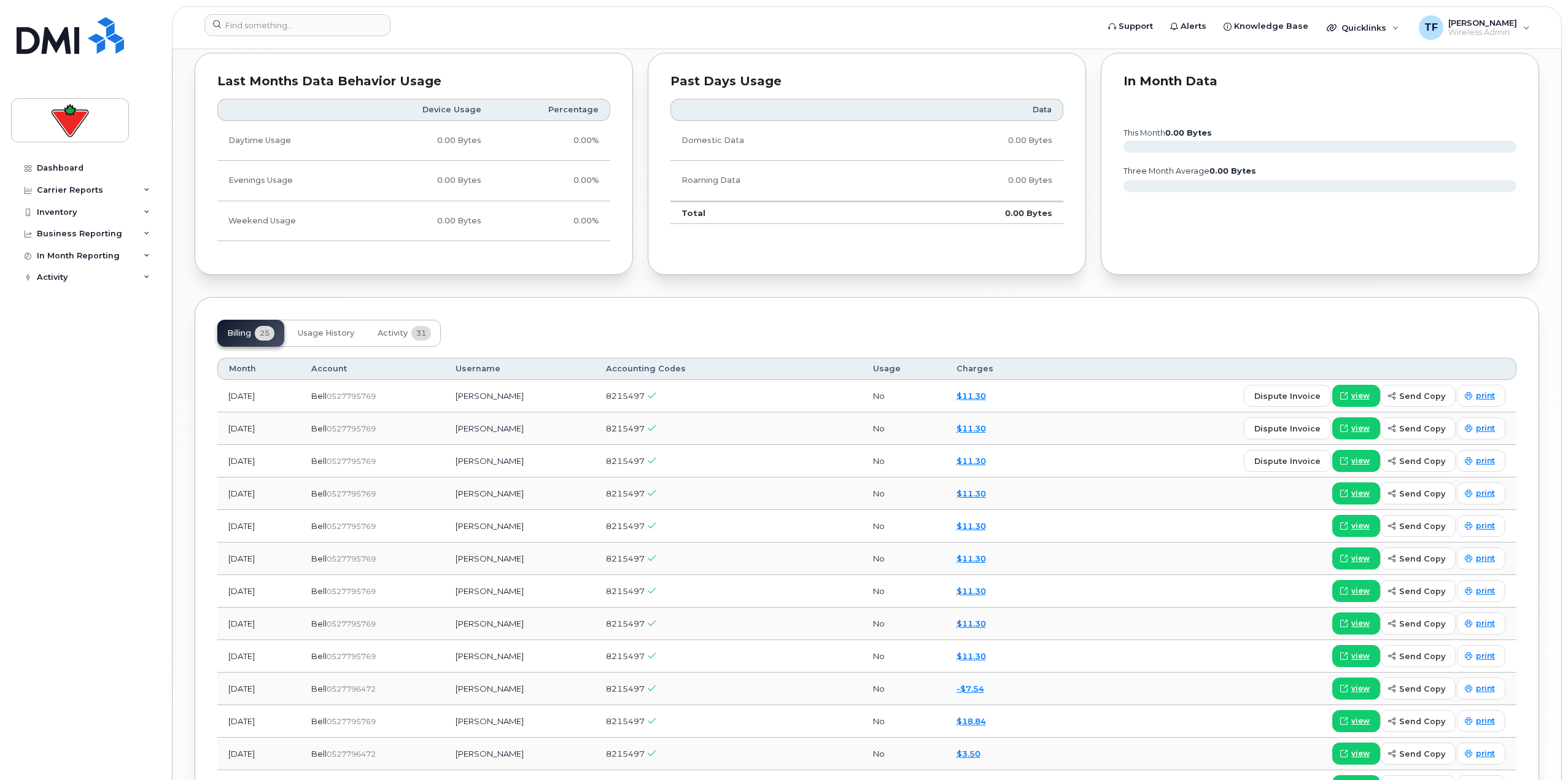
scroll to position [866, 0]
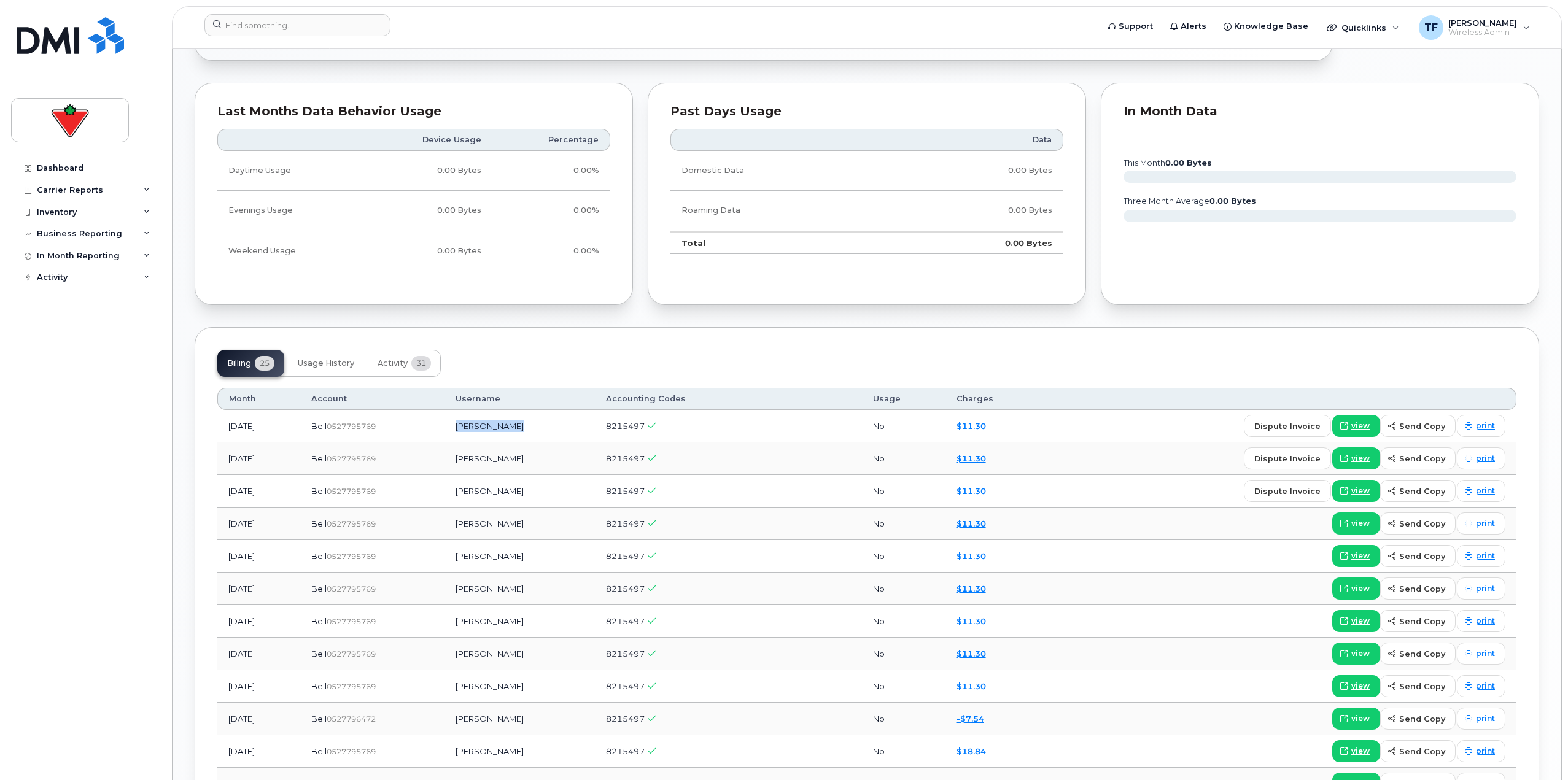
drag, startPoint x: 550, startPoint y: 427, endPoint x: 490, endPoint y: 424, distance: 60.1
click at [490, 424] on td "[PERSON_NAME]" at bounding box center [520, 426] width 150 height 33
copy td "[PERSON_NAME]"
click at [134, 515] on div "Dashboard Carrier Reports Monthly Billing Data Daily Data Pooling Data Behavior…" at bounding box center [87, 459] width 152 height 605
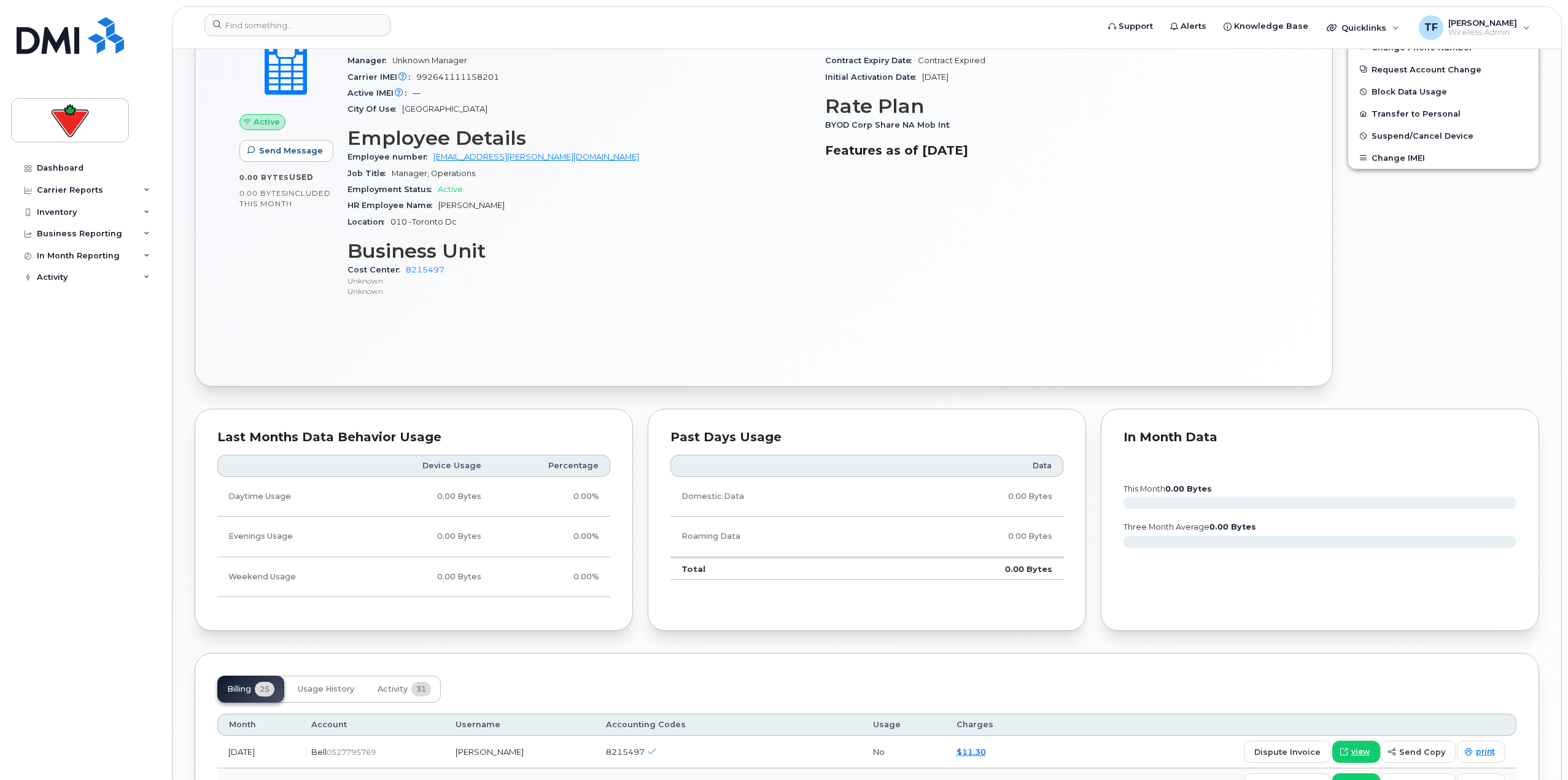
scroll to position [375, 0]
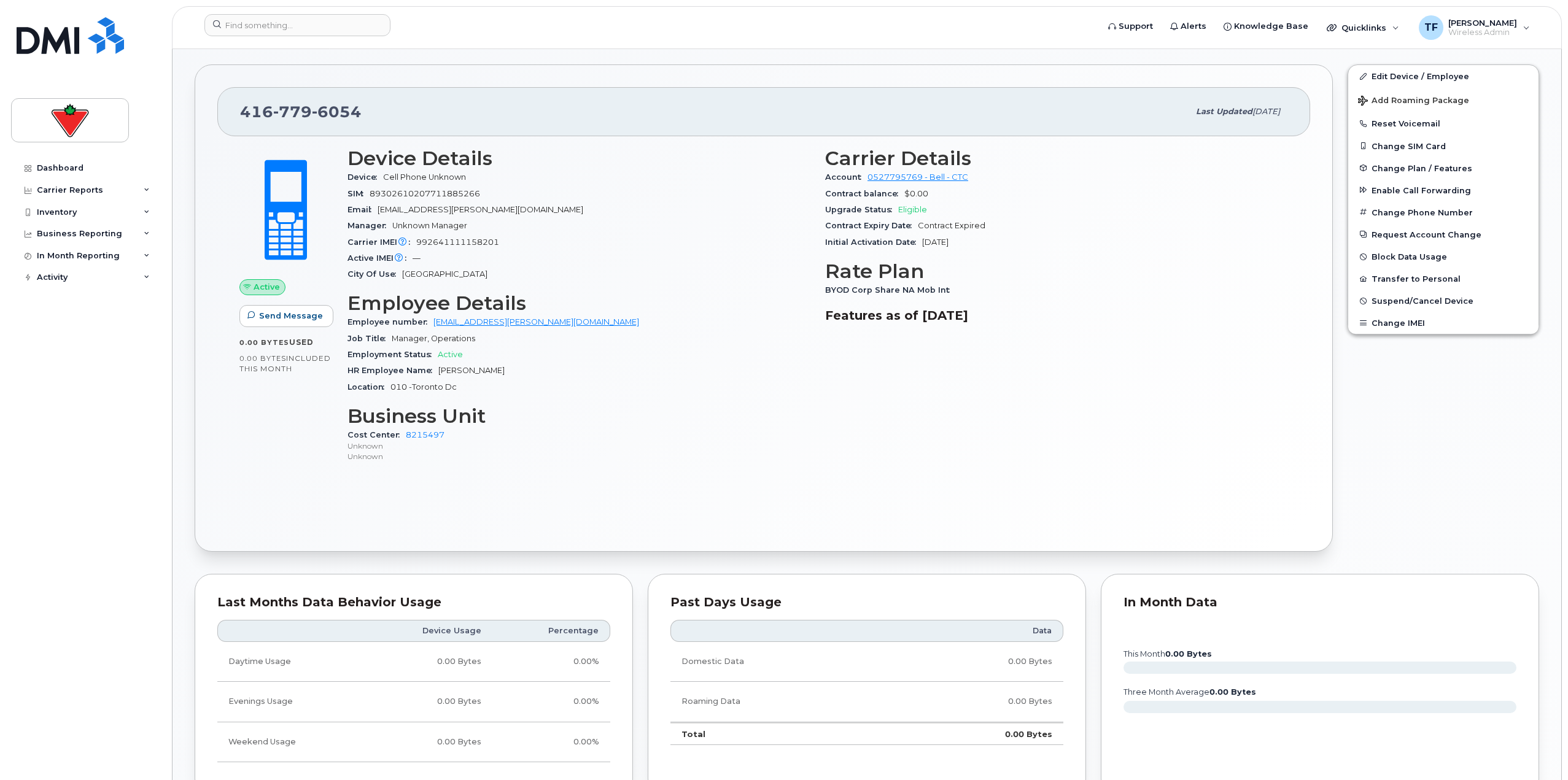
click at [775, 285] on div "BYOD Corp Share NA Mob Int" at bounding box center [1056, 290] width 463 height 16
click at [775, 289] on span "BYOD Corp Share NA Mob Int" at bounding box center [890, 290] width 130 height 10
drag, startPoint x: 903, startPoint y: 291, endPoint x: 914, endPoint y: 290, distance: 11.0
click at [775, 290] on span "BYOD Corp Share NA Mob Int" at bounding box center [890, 290] width 130 height 10
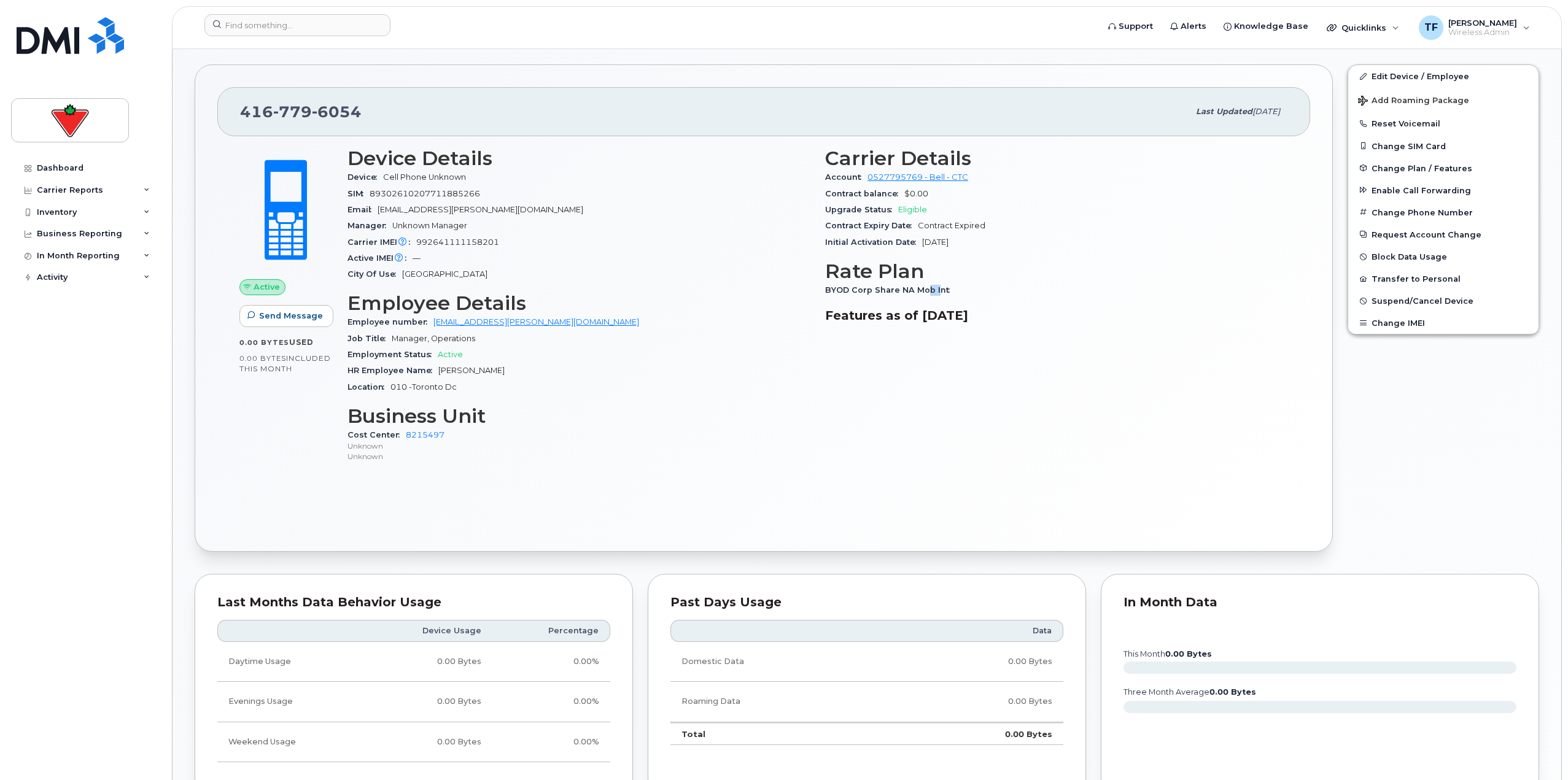
drag, startPoint x: 925, startPoint y: 289, endPoint x: 934, endPoint y: 288, distance: 9.1
click at [775, 288] on span "BYOD Corp Share NA Mob Int" at bounding box center [890, 290] width 130 height 10
drag, startPoint x: 946, startPoint y: 288, endPoint x: 933, endPoint y: 294, distance: 14.3
click at [775, 294] on div "BYOD Corp Share NA Mob Int" at bounding box center [1056, 290] width 463 height 16
click at [775, 358] on div "Carrier Details Account 0527795769 - Bell - CTC Contract balance $0.00 Upgrade …" at bounding box center [1056, 310] width 478 height 342
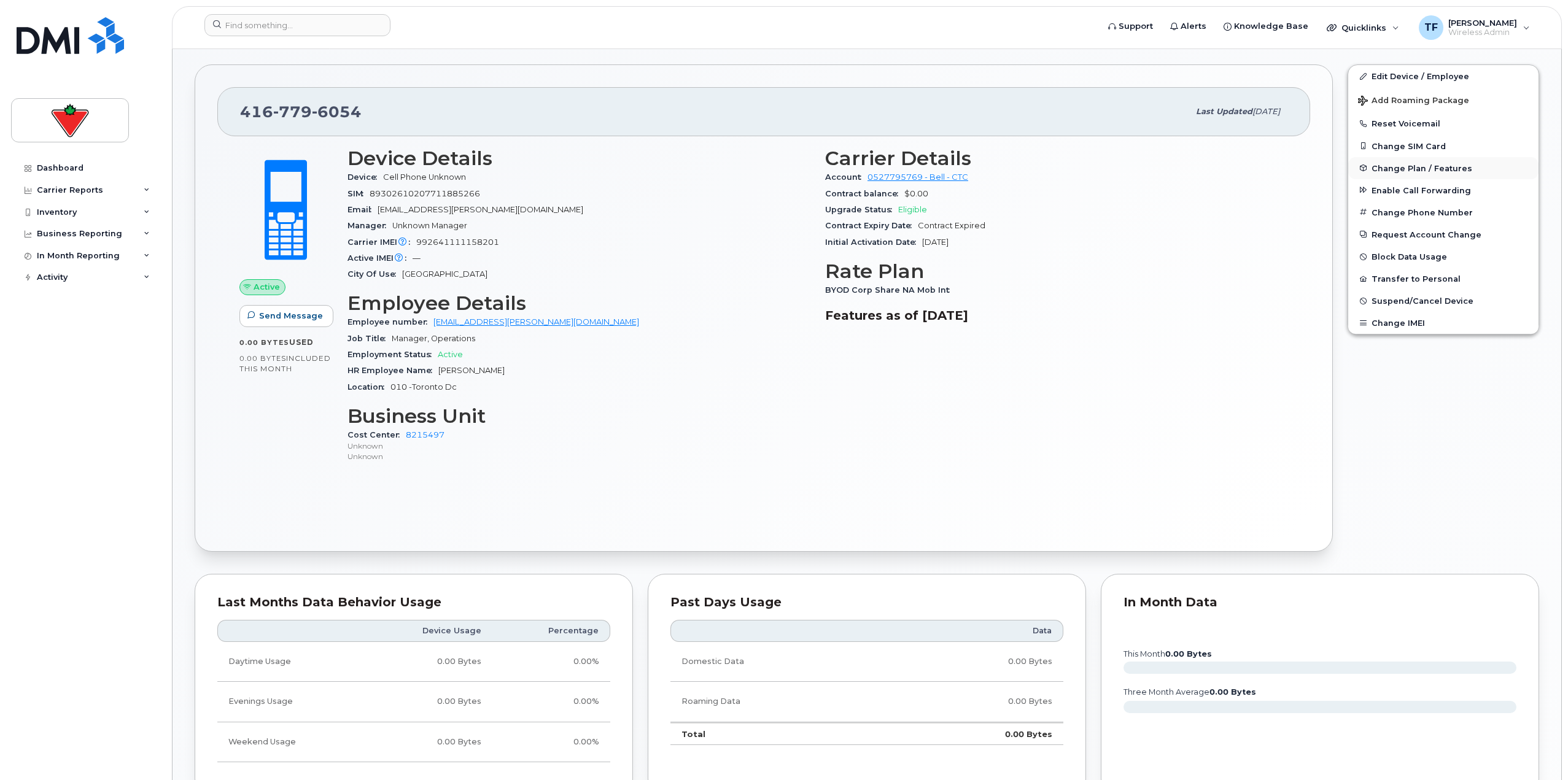
click at [775, 168] on span "Change Plan / Features" at bounding box center [1422, 168] width 101 height 10
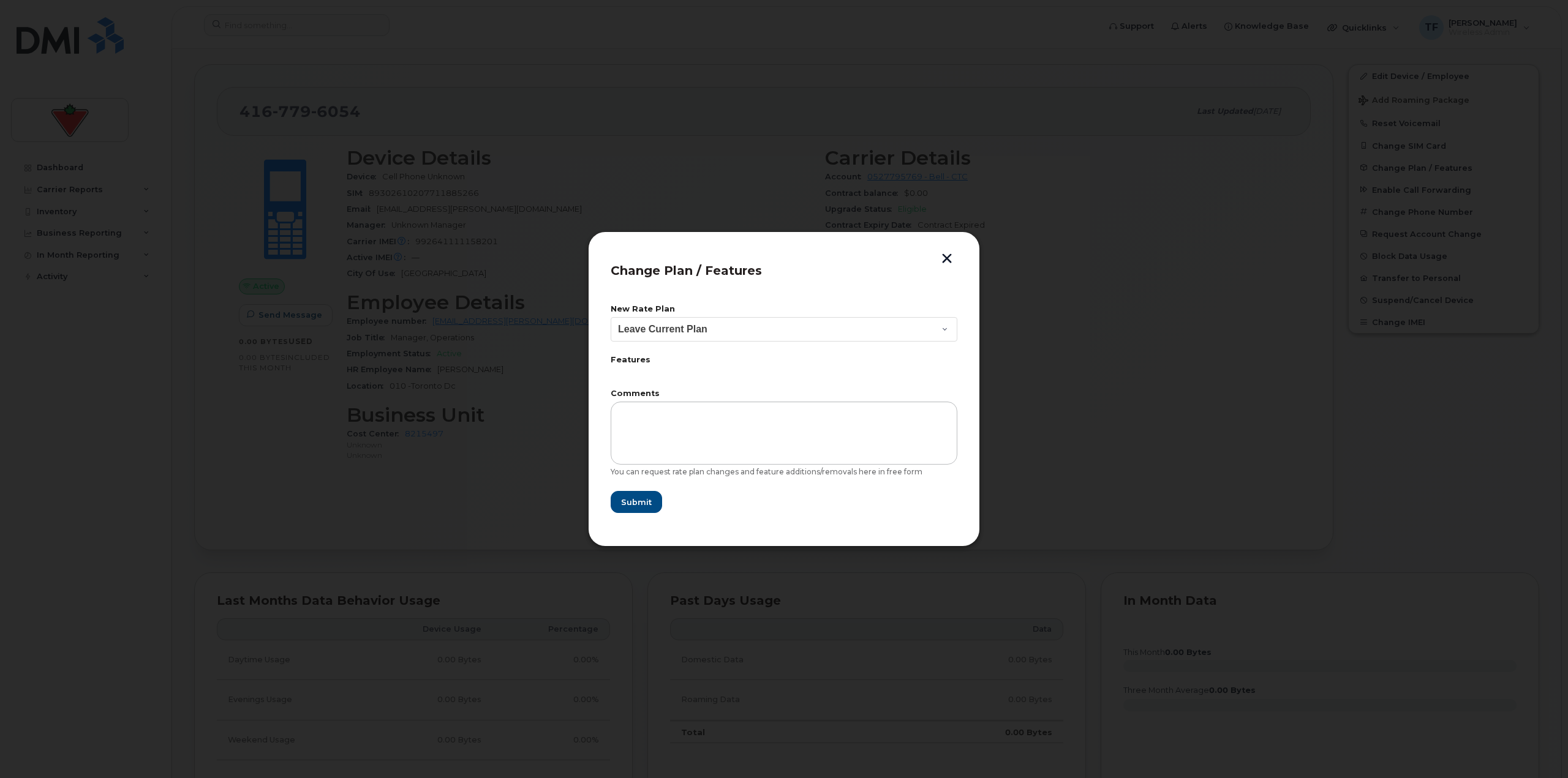
click at [680, 345] on form "New Rate Plan Leave Current Plan BYOD Corp Smartshare 25 Corp Smartshare 30 Fea…" at bounding box center [784, 409] width 346 height 208
click at [676, 357] on label "Features" at bounding box center [784, 361] width 346 height 8
click at [696, 333] on select "Leave Current Plan BYOD Corp Smartshare 25 Corp Smartshare 30" at bounding box center [784, 329] width 346 height 25
click at [611, 317] on select "Leave Current Plan BYOD Corp Smartshare 25 Corp Smartshare 30" at bounding box center [784, 329] width 346 height 25
click at [699, 336] on select "Leave Current Plan BYOD Corp Smartshare 25 Corp Smartshare 30" at bounding box center [784, 329] width 346 height 25
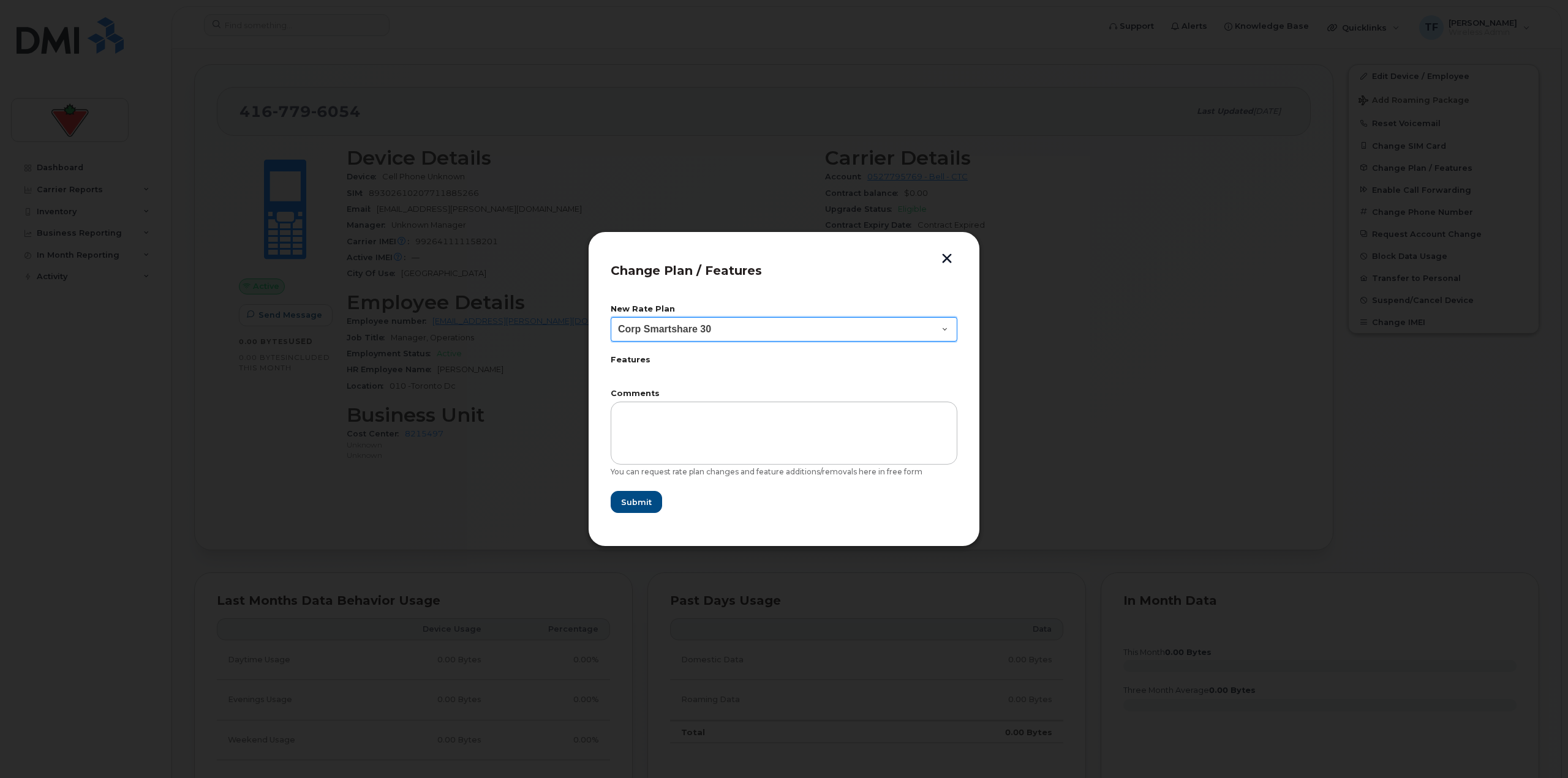
click at [611, 317] on select "Leave Current Plan BYOD Corp Smartshare 25 Corp Smartshare 30" at bounding box center [784, 329] width 346 height 25
click at [687, 327] on select "Leave Current Plan BYOD Corp Smartshare 25 Corp Smartshare 30" at bounding box center [784, 329] width 346 height 25
click at [611, 317] on select "Leave Current Plan BYOD Corp Smartshare 25 Corp Smartshare 30" at bounding box center [784, 329] width 346 height 25
drag, startPoint x: 690, startPoint y: 322, endPoint x: 687, endPoint y: 339, distance: 17.3
click at [690, 322] on select "Leave Current Plan BYOD Corp Smartshare 25 Corp Smartshare 30" at bounding box center [784, 329] width 346 height 25
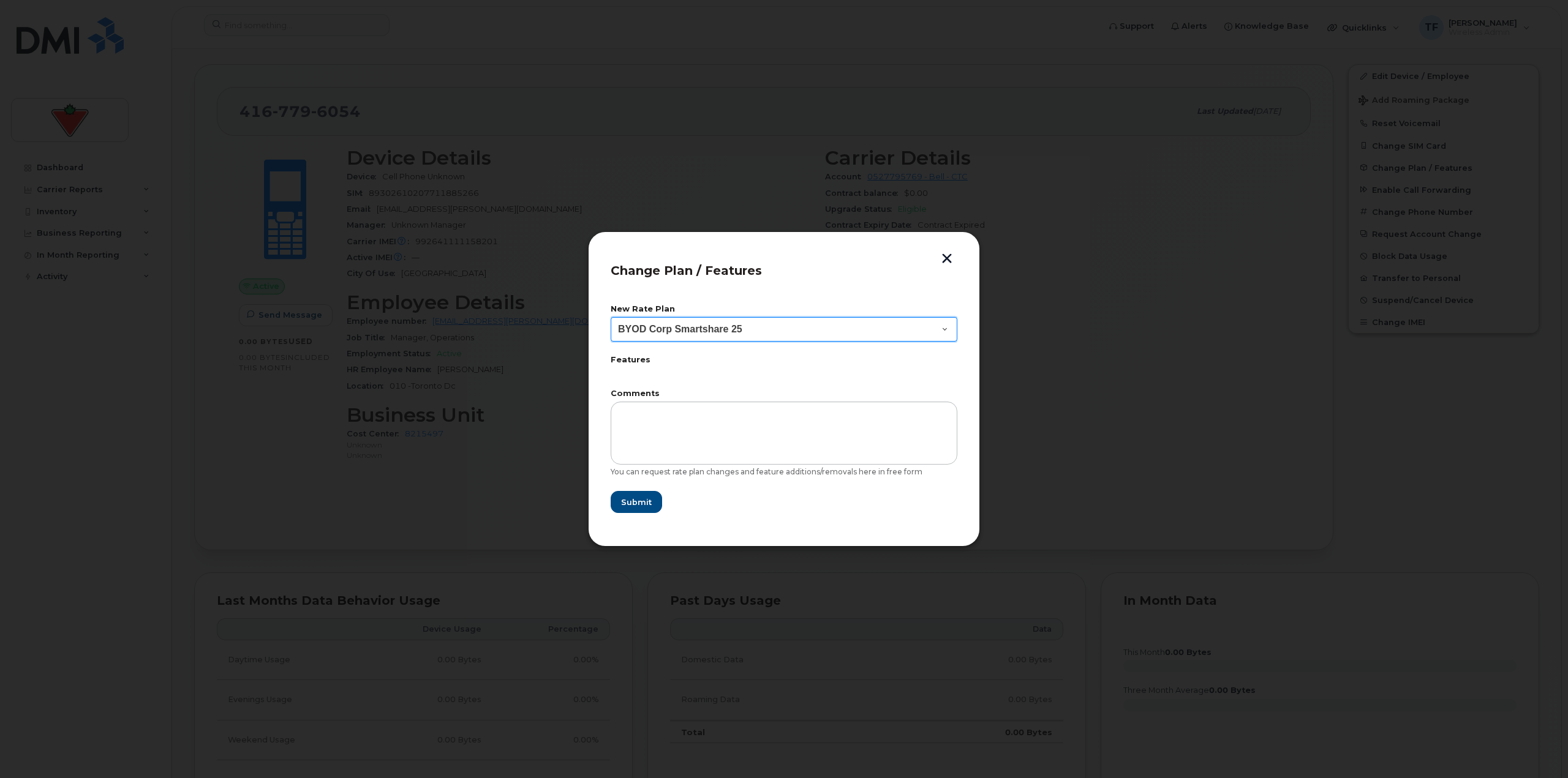
select select "4853347"
click at [611, 317] on select "Leave Current Plan BYOD Corp Smartshare 25 Corp Smartshare 30" at bounding box center [784, 329] width 346 height 25
click at [774, 251] on div "Change Plan / Features New Rate Plan Leave Current Plan BYOD Corp Smartshare 25…" at bounding box center [784, 389] width 392 height 316
click at [774, 255] on button "button" at bounding box center [947, 260] width 18 height 13
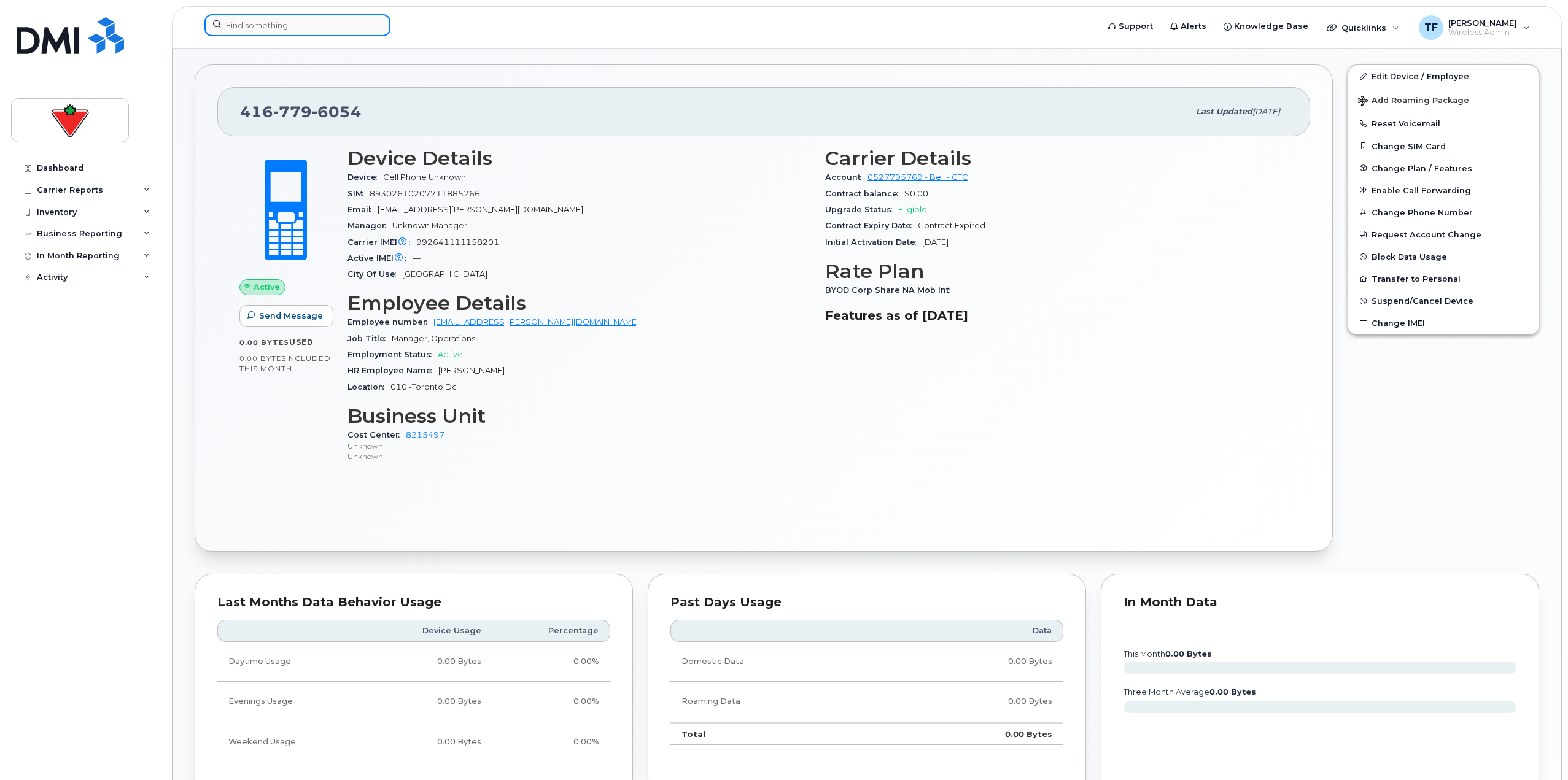
click at [306, 18] on input at bounding box center [298, 26] width 186 height 22
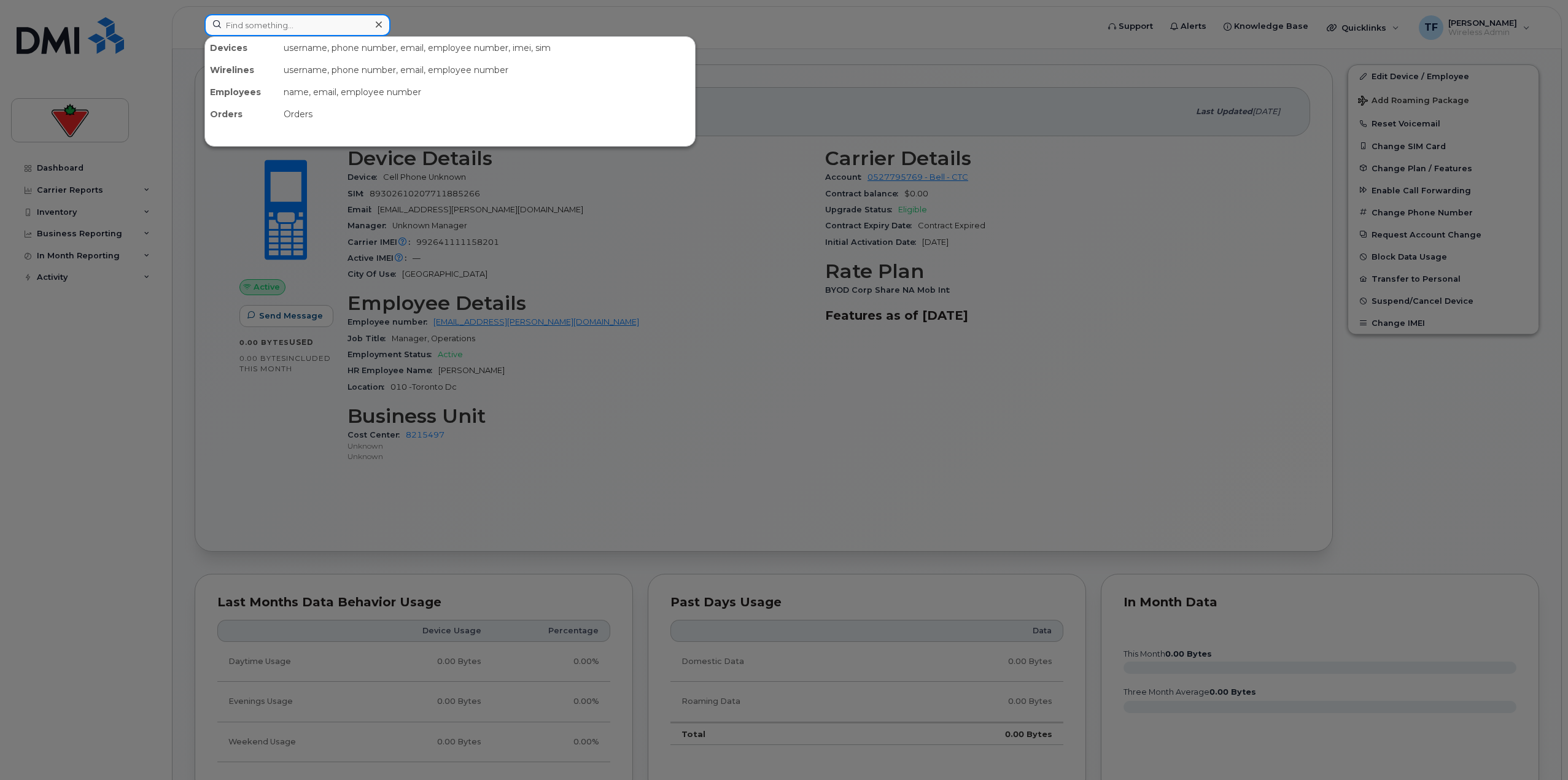
paste input "437-433-3672"
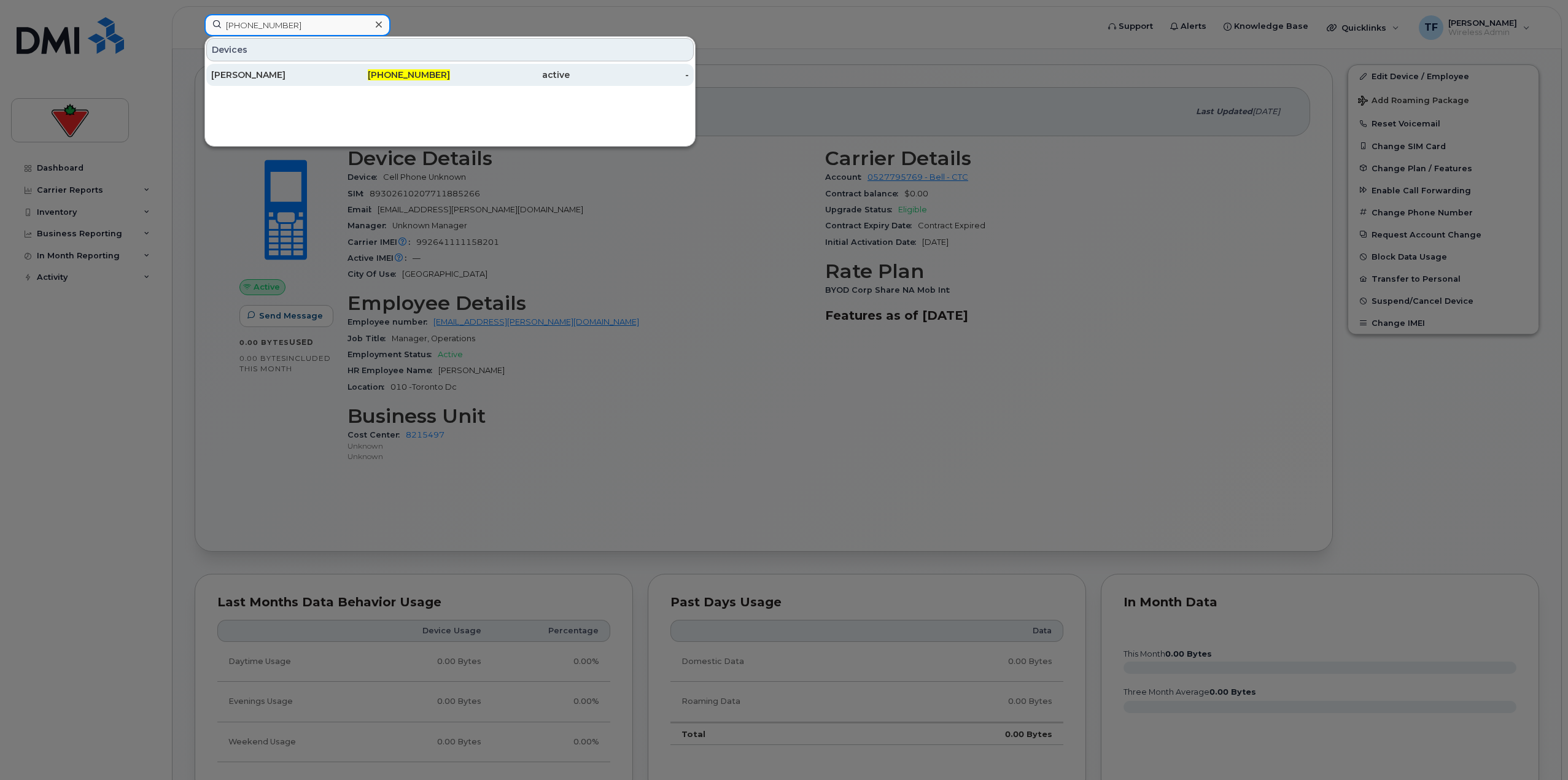
type input "437-433-3672"
click at [310, 74] on div "[PERSON_NAME]" at bounding box center [271, 74] width 120 height 12
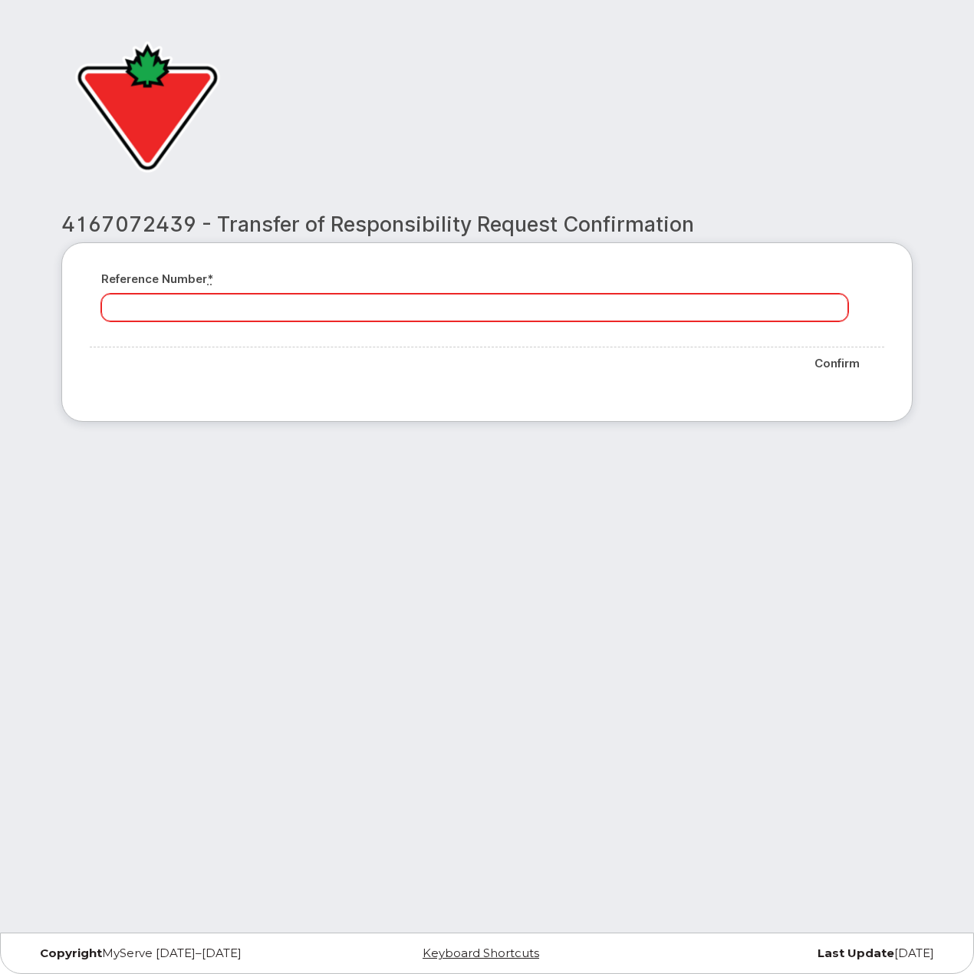
click at [236, 308] on input "Reference number *" at bounding box center [474, 308] width 747 height 28
type input "Approved as per [PERSON_NAME]"
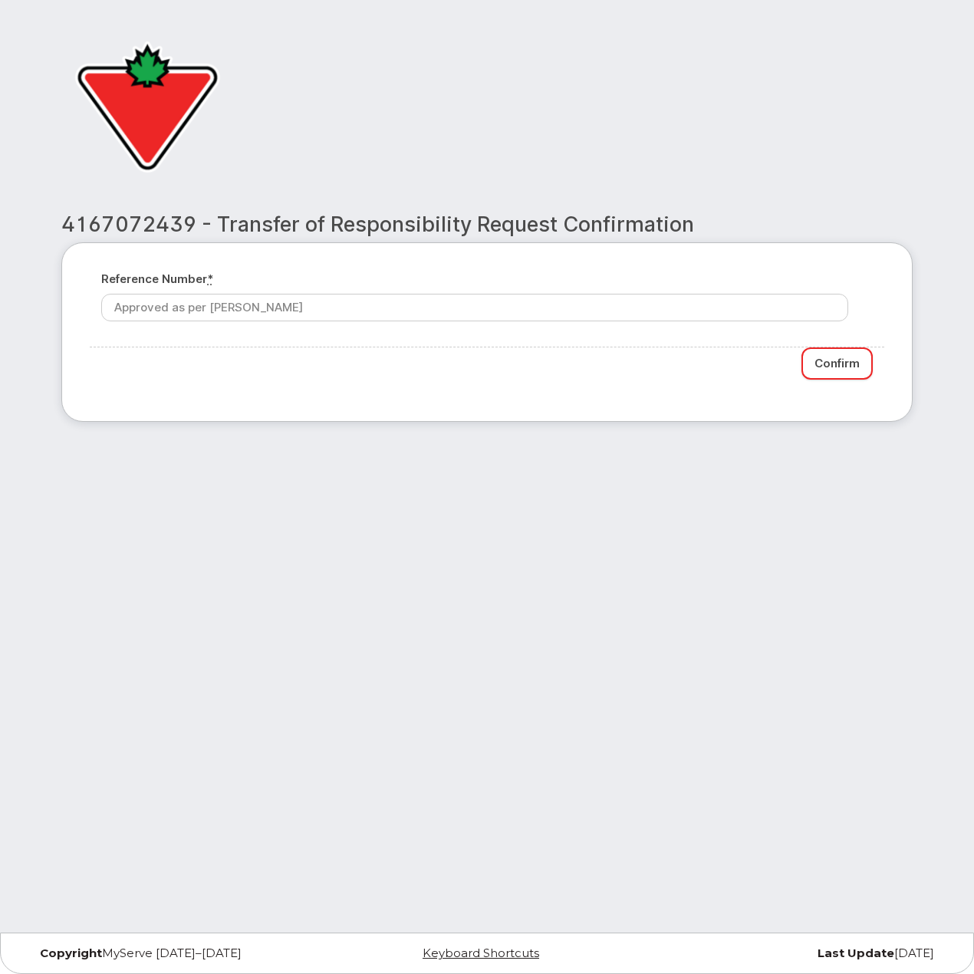
click at [818, 368] on input "Confirm" at bounding box center [837, 364] width 71 height 33
type input "Please wait..."
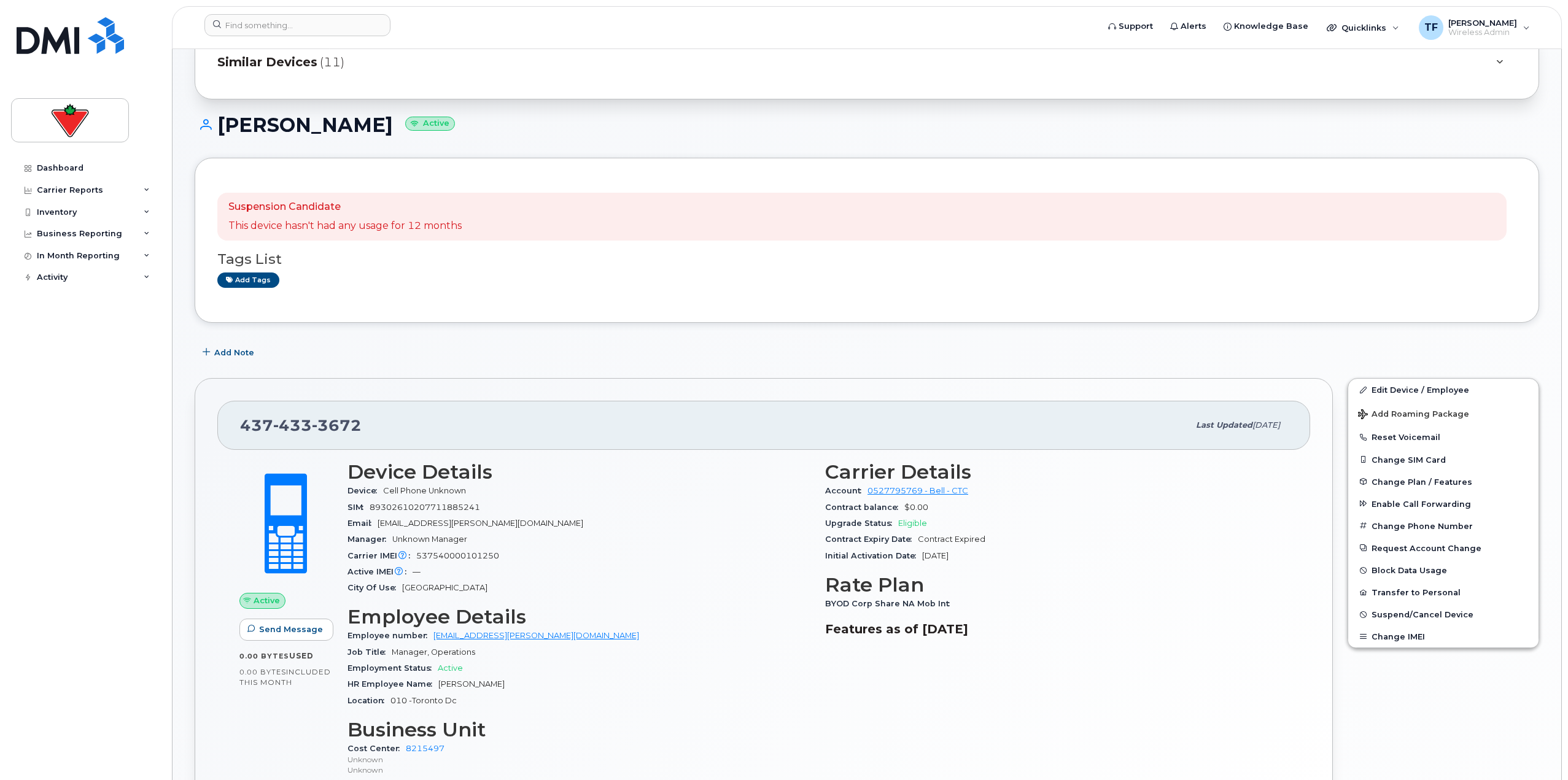
scroll to position [122, 0]
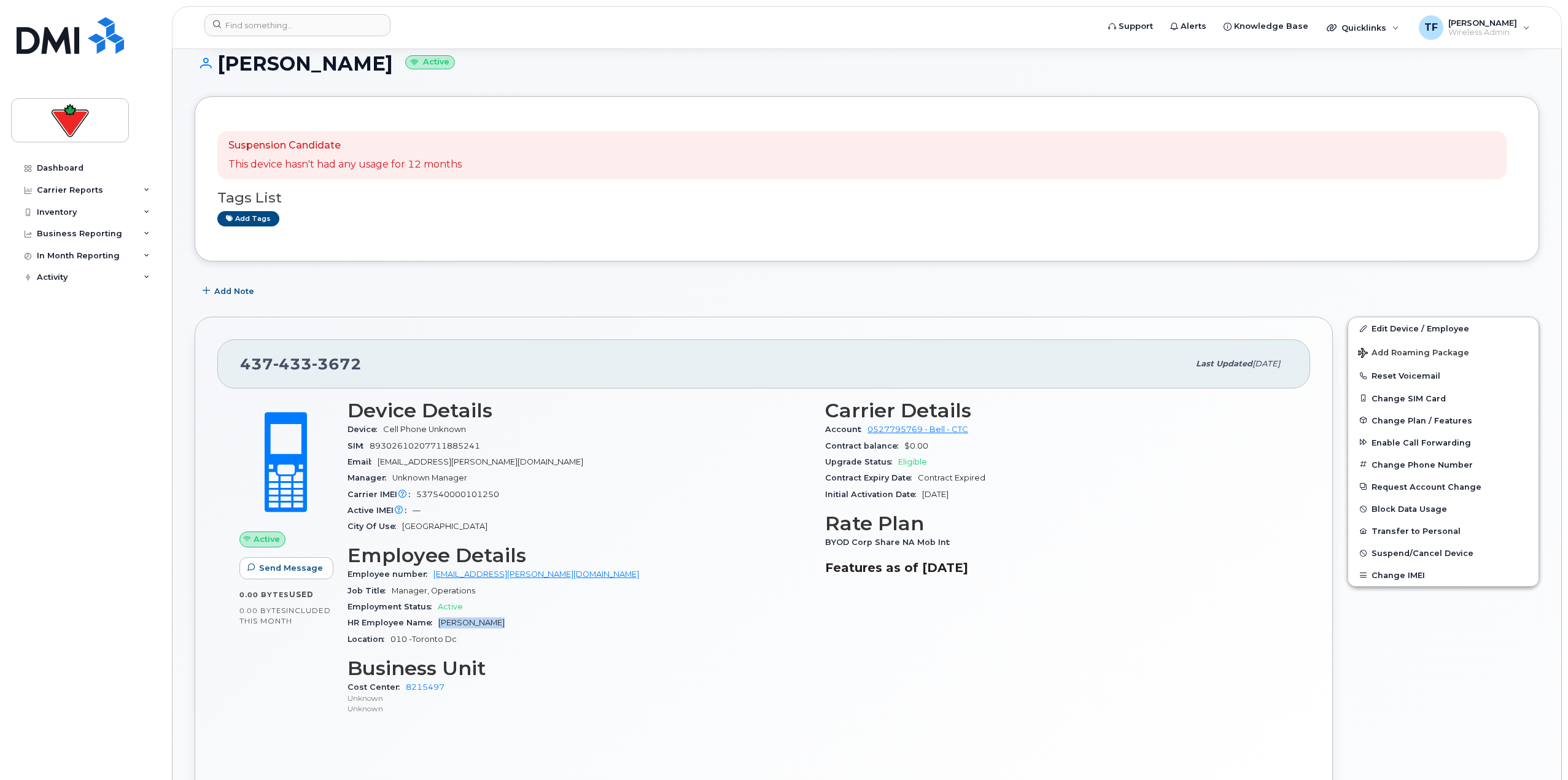
drag, startPoint x: 491, startPoint y: 621, endPoint x: 434, endPoint y: 623, distance: 57.0
click at [434, 623] on div "HR Employee Name [PERSON_NAME]" at bounding box center [578, 623] width 463 height 16
copy span "[PERSON_NAME]"
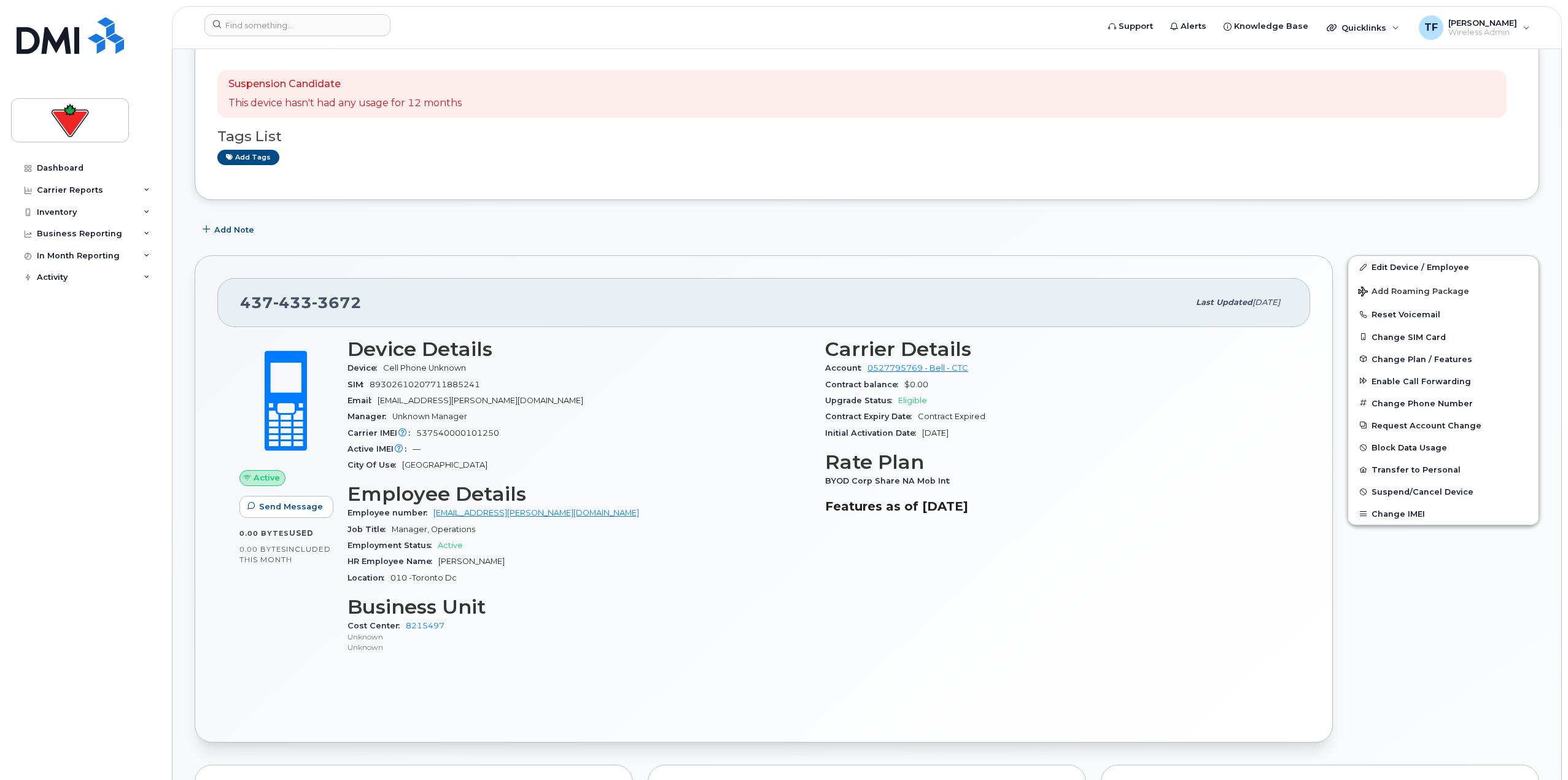
drag, startPoint x: 1299, startPoint y: 650, endPoint x: 1285, endPoint y: 637, distance: 19.1
click at [1299, 648] on div "Active Send Message 0.00 Bytes  used 0.00 Bytes  included this month Device Det…" at bounding box center [764, 523] width 1093 height 393
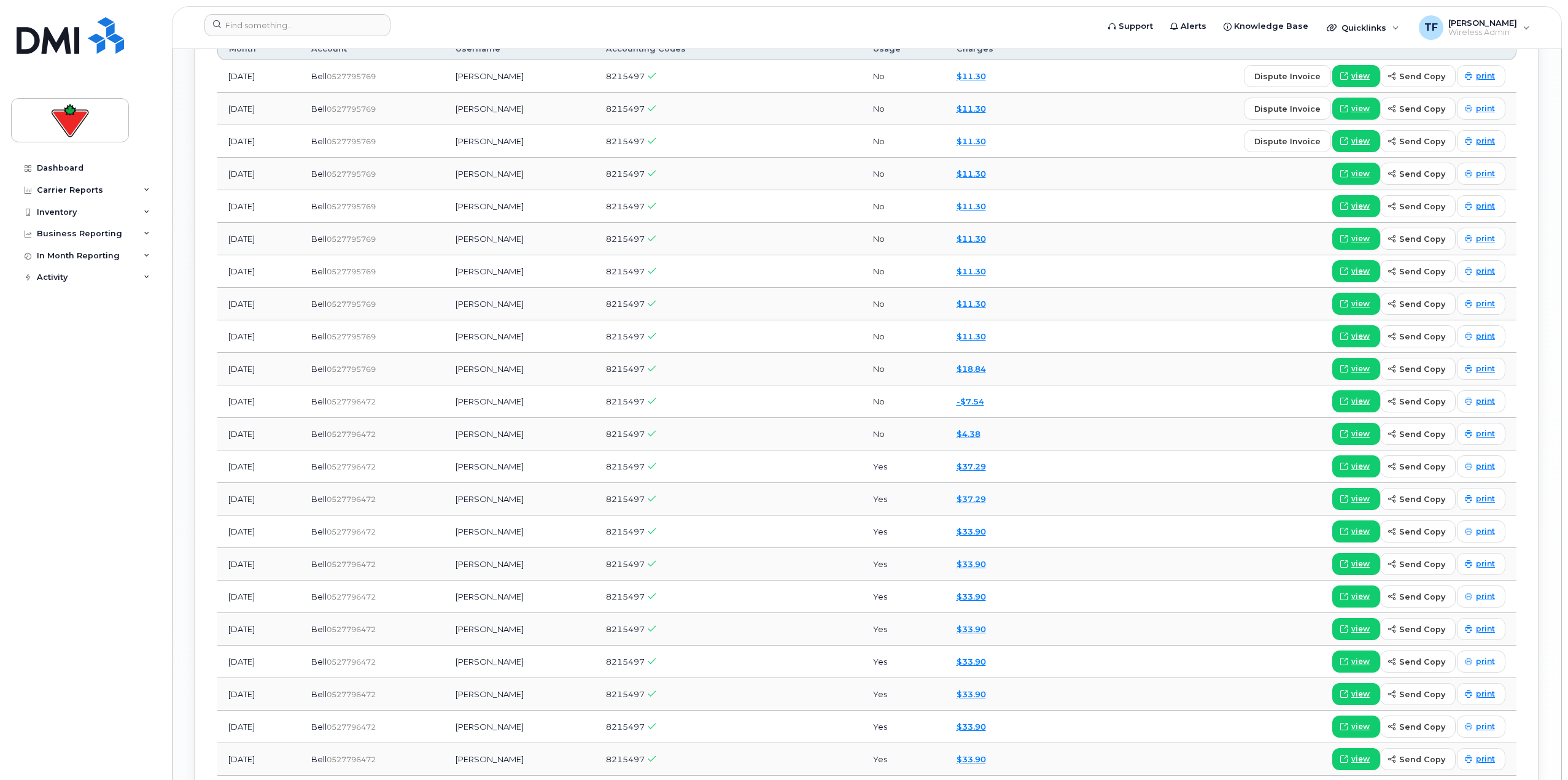
scroll to position [1228, 0]
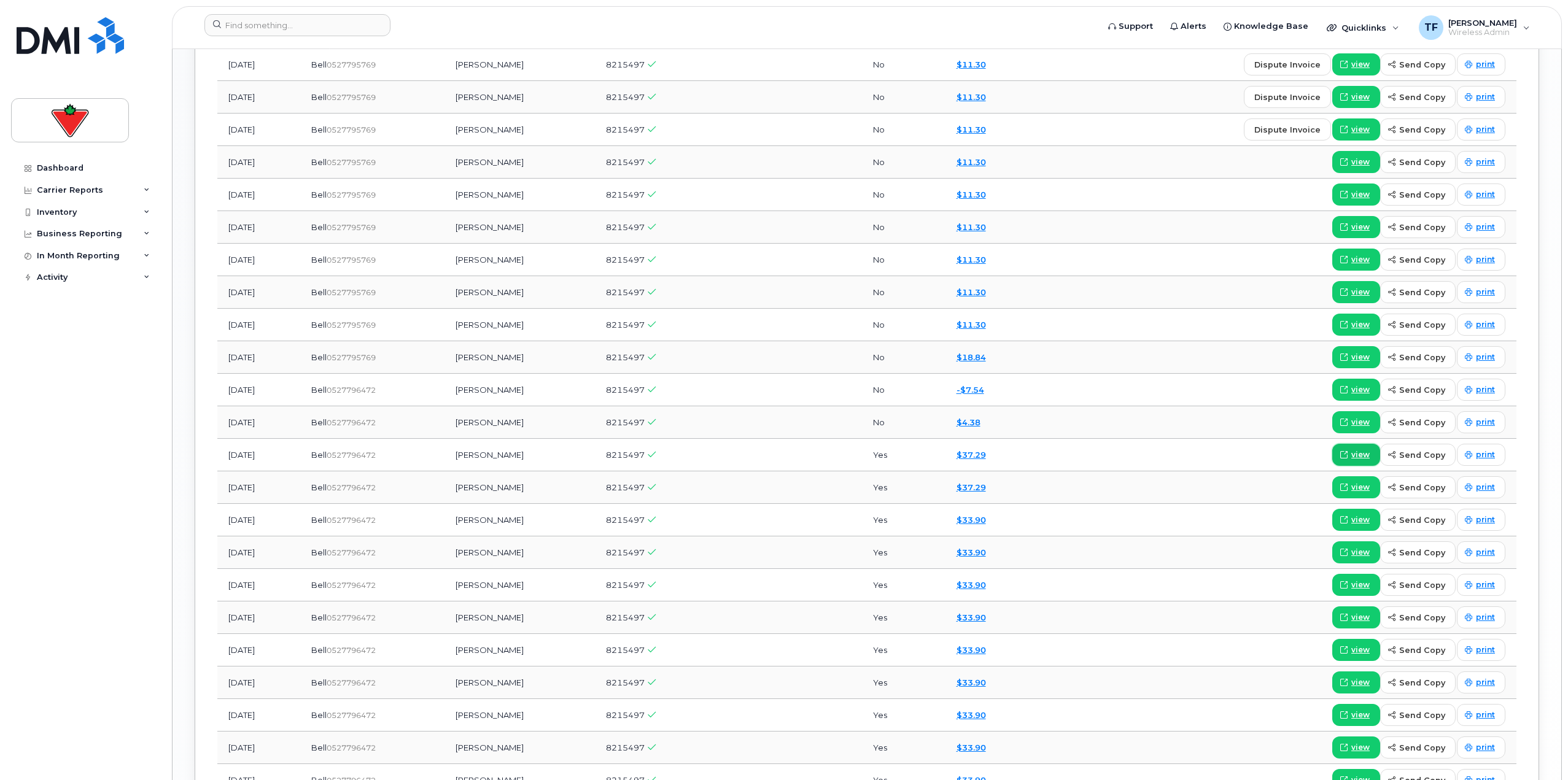
click at [1342, 451] on link "view" at bounding box center [1356, 455] width 48 height 22
click at [1362, 518] on span "view" at bounding box center [1360, 520] width 18 height 11
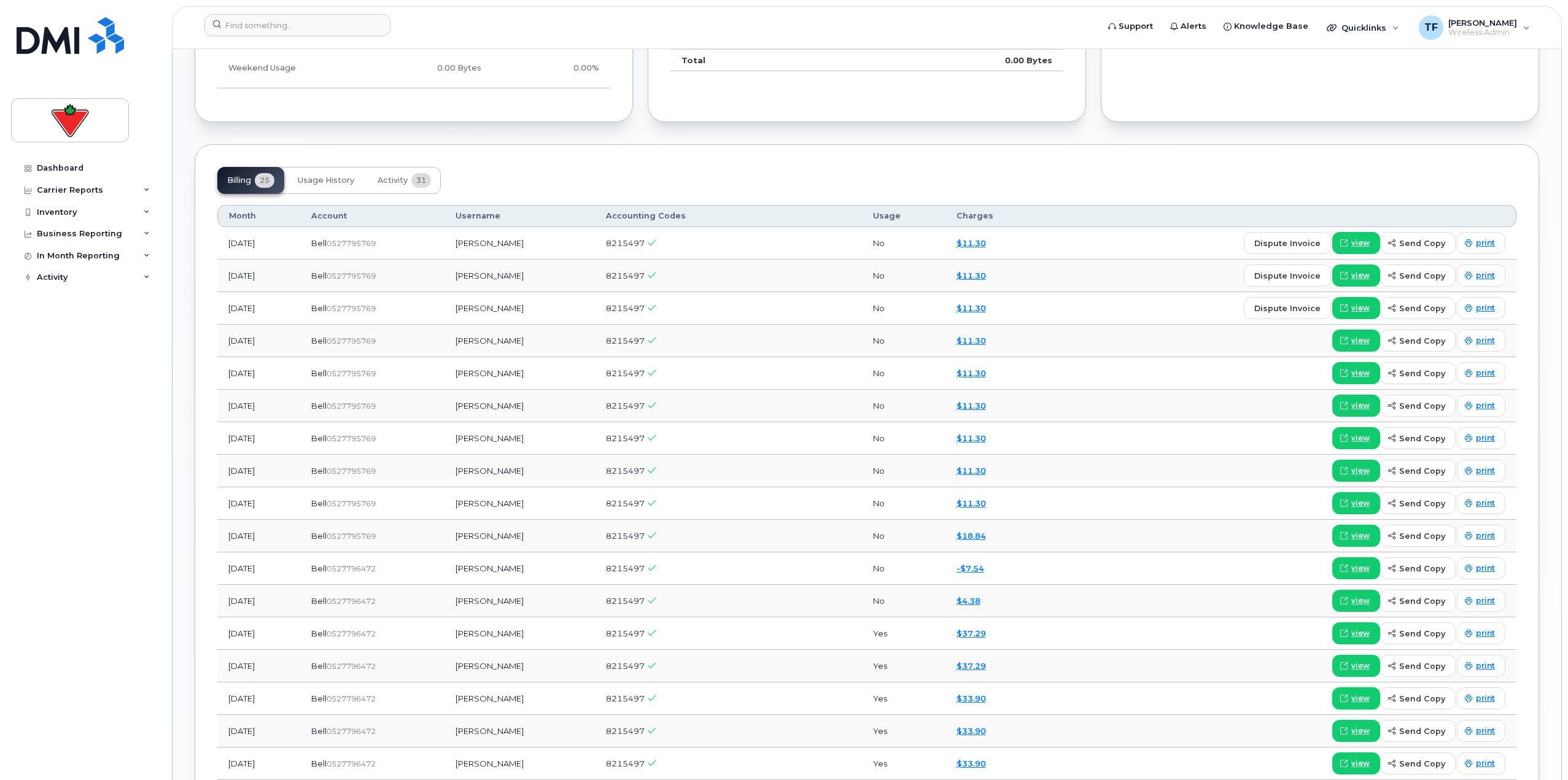
scroll to position [859, 0]
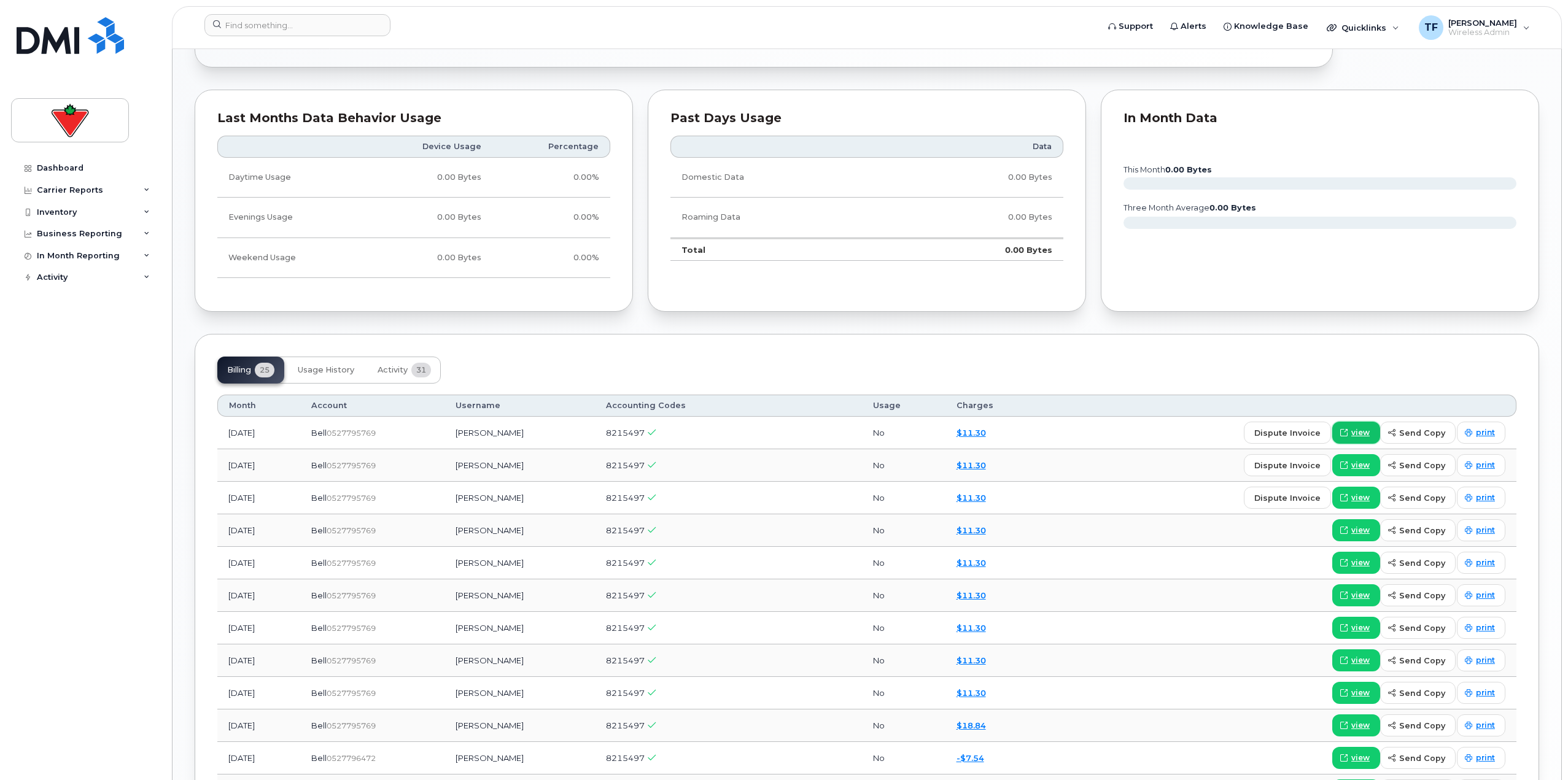
click at [1349, 431] on span at bounding box center [1344, 433] width 11 height 11
